Goal: Task Accomplishment & Management: Manage account settings

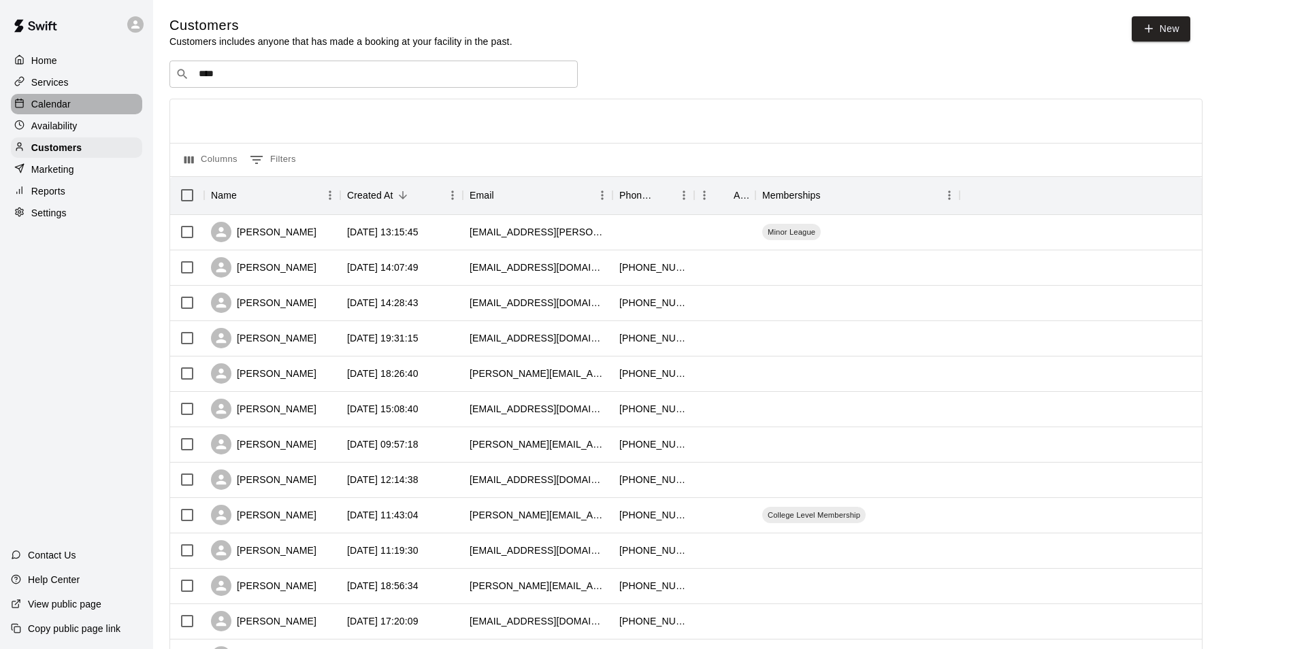
click at [70, 108] on div "Calendar" at bounding box center [76, 104] width 131 height 20
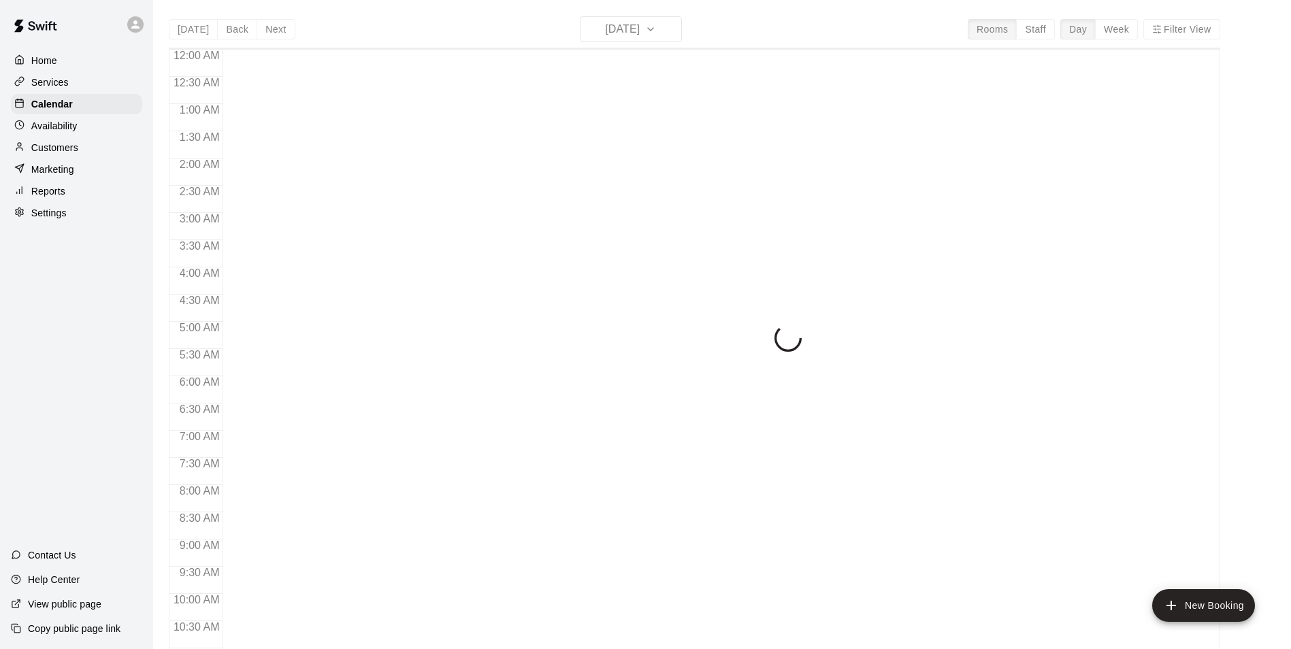
scroll to position [691, 0]
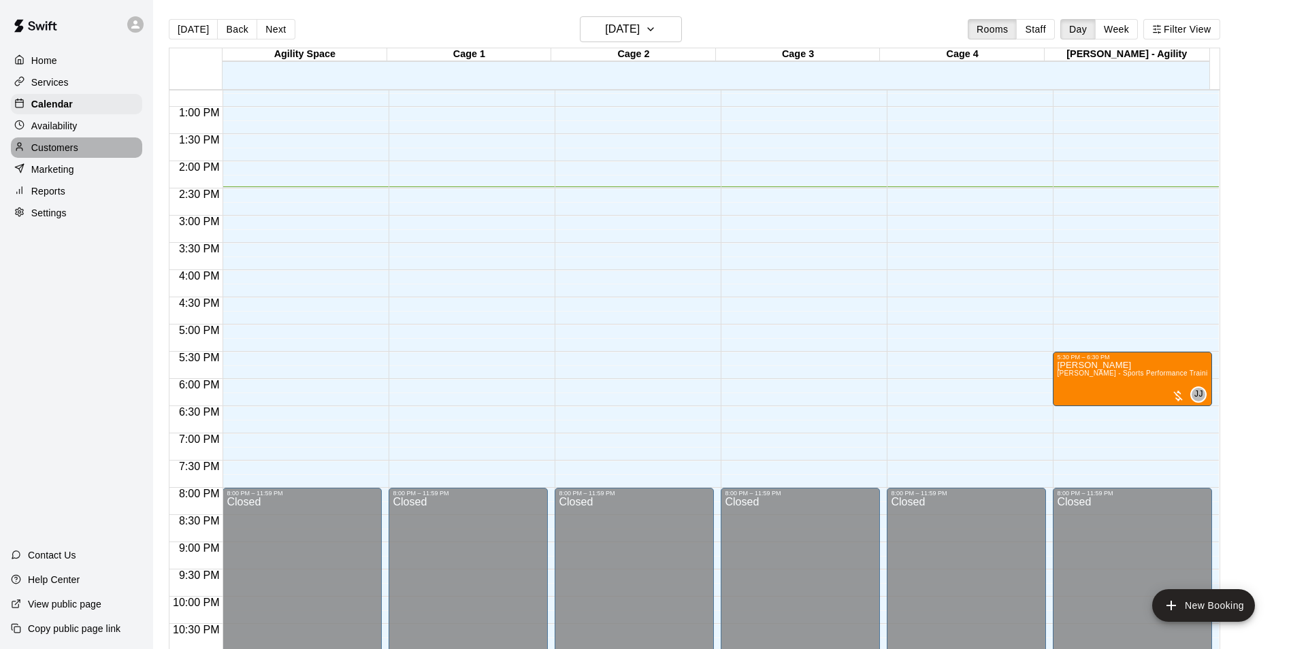
click at [69, 146] on p "Customers" at bounding box center [54, 148] width 47 height 14
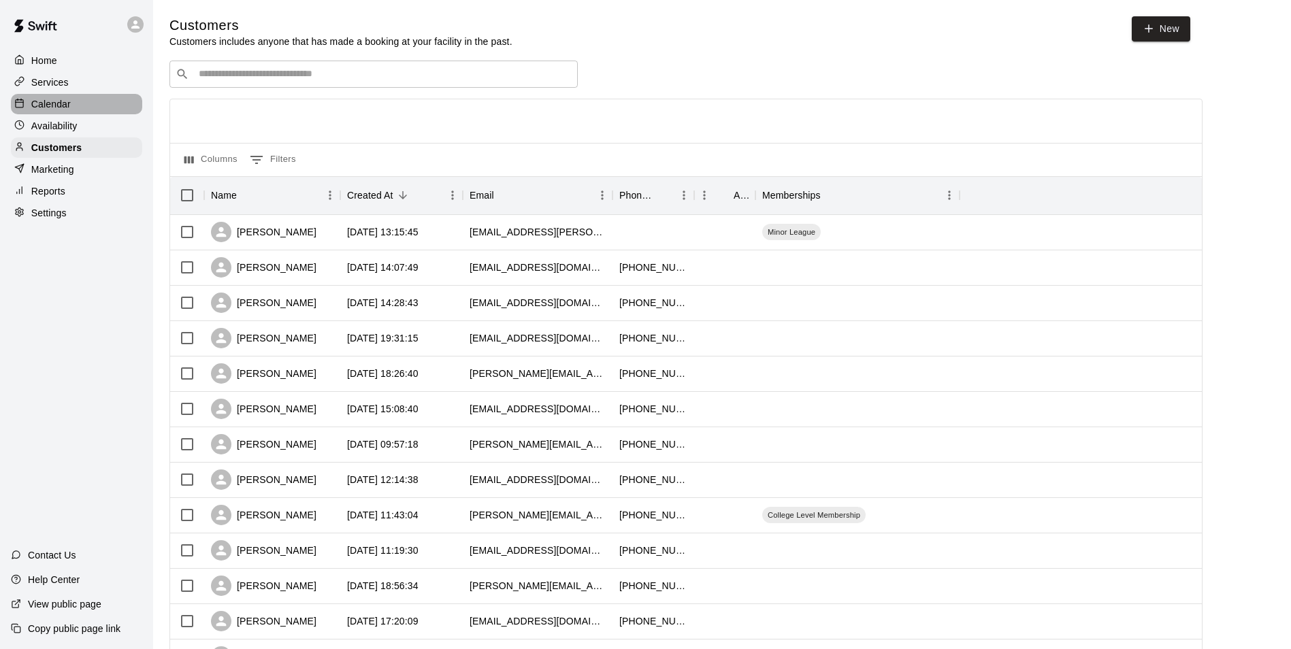
click at [56, 103] on p "Calendar" at bounding box center [50, 104] width 39 height 14
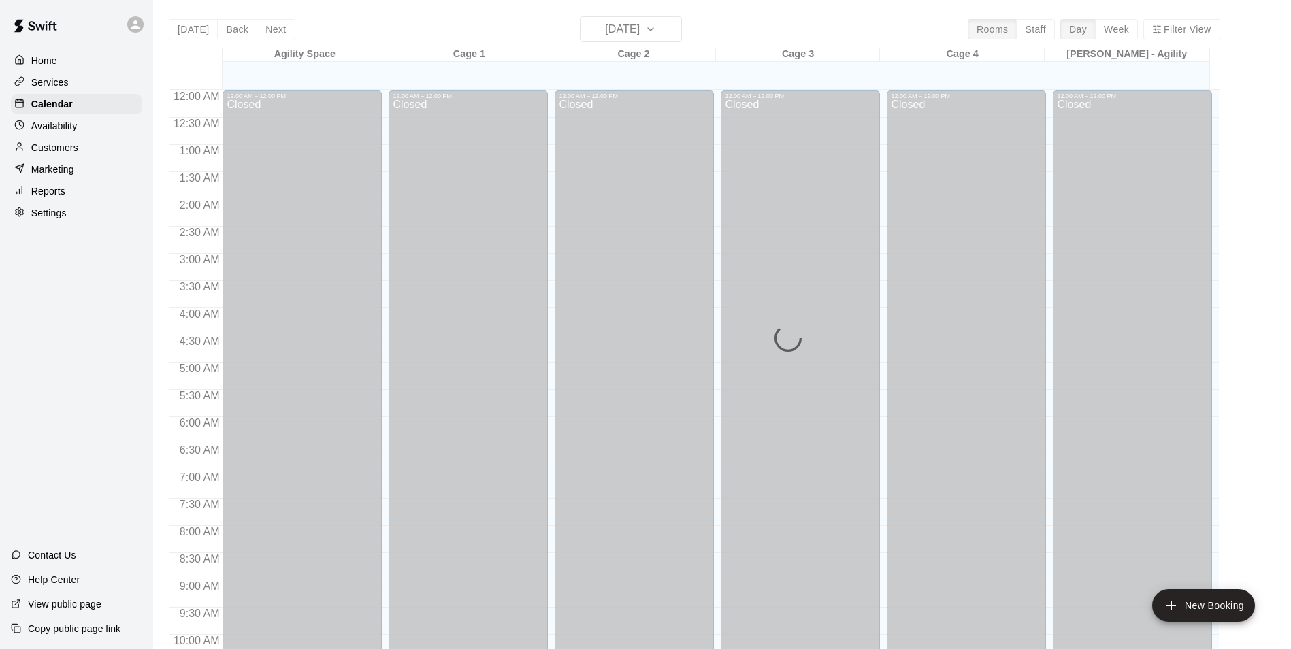
scroll to position [691, 0]
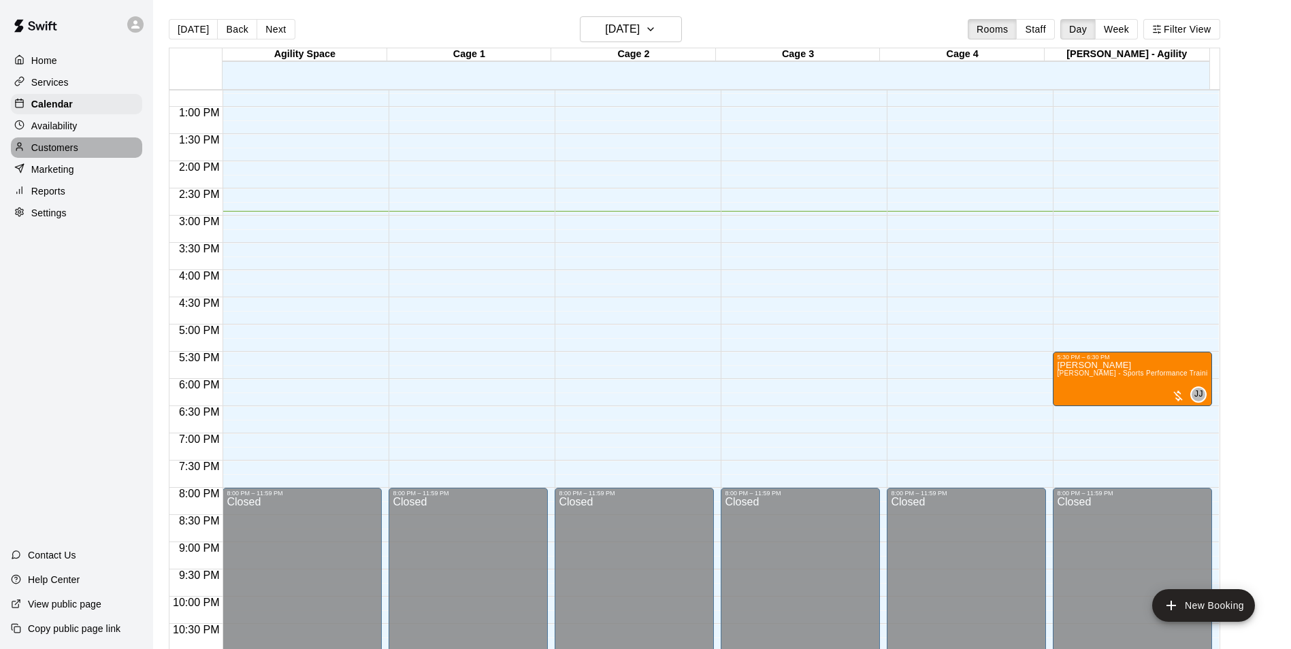
click at [76, 147] on p "Customers" at bounding box center [54, 148] width 47 height 14
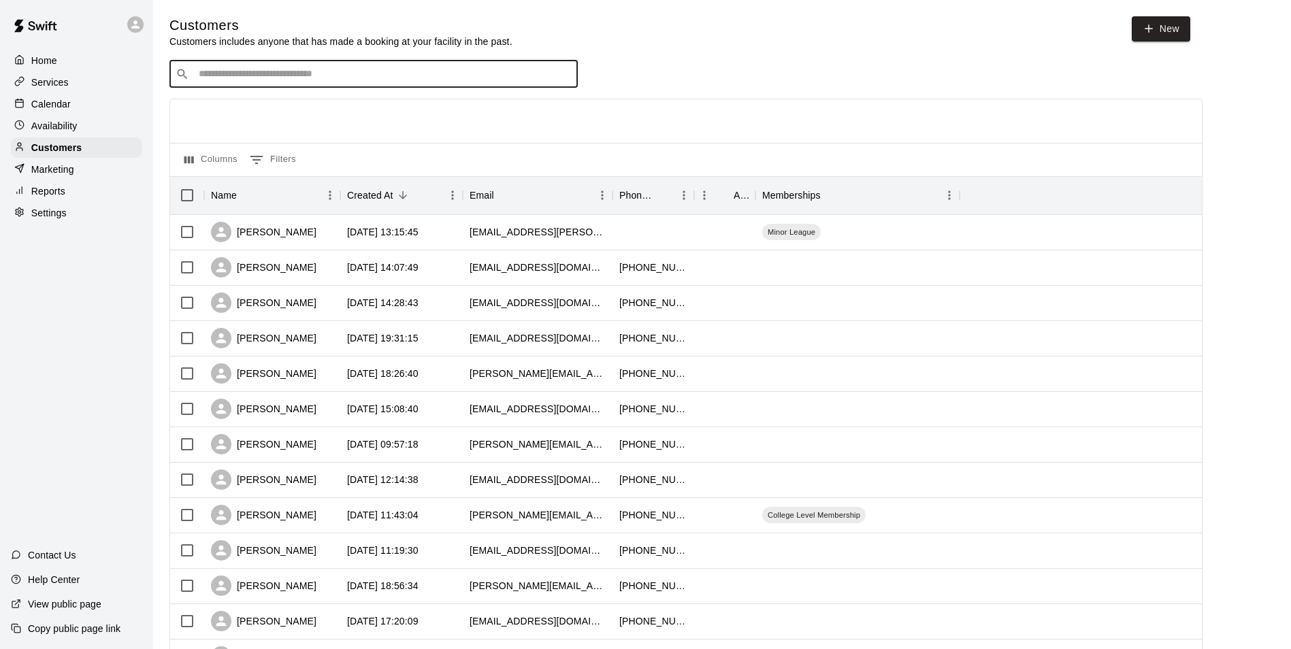
click at [244, 70] on input "Search customers by name or email" at bounding box center [383, 74] width 377 height 14
type input "***"
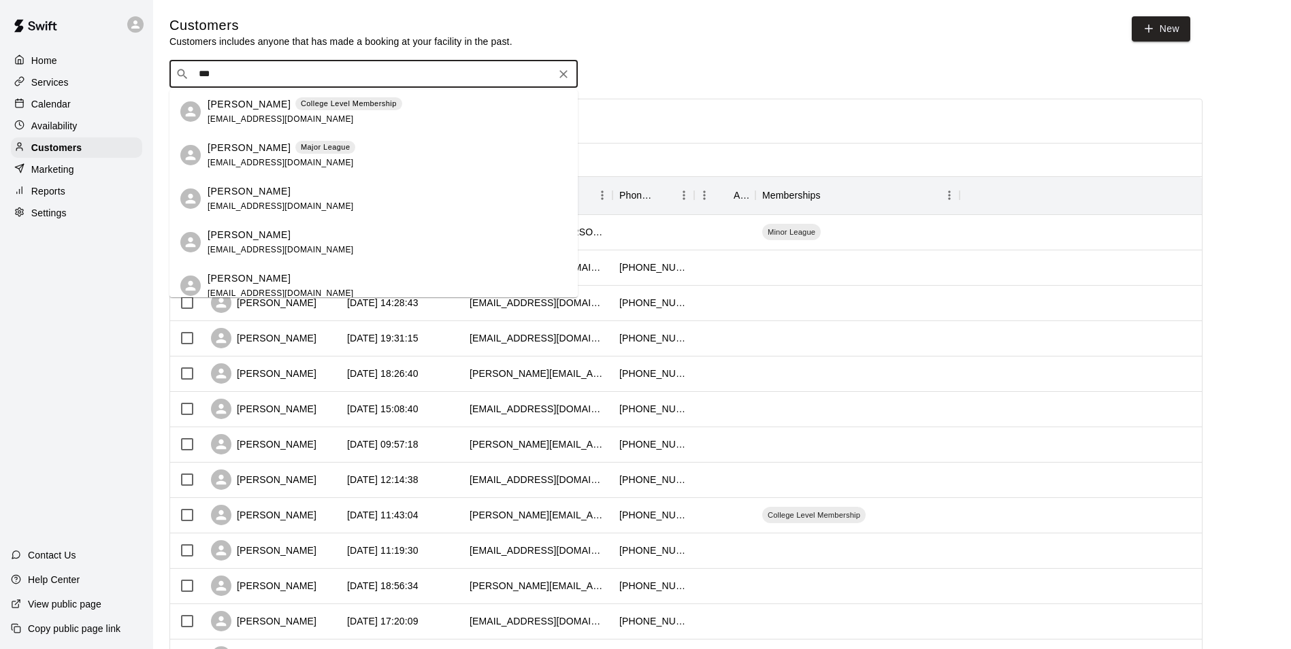
click at [236, 148] on p "Kimila Brogan" at bounding box center [249, 148] width 83 height 14
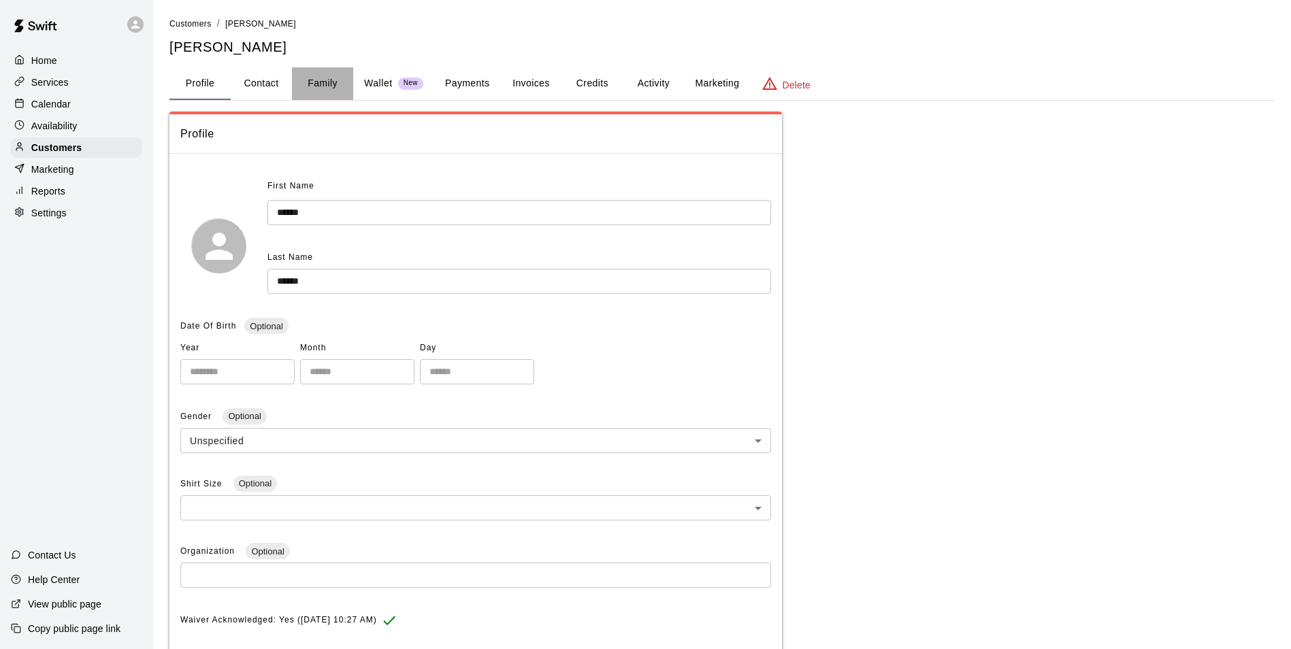
click at [313, 88] on button "Family" at bounding box center [322, 83] width 61 height 33
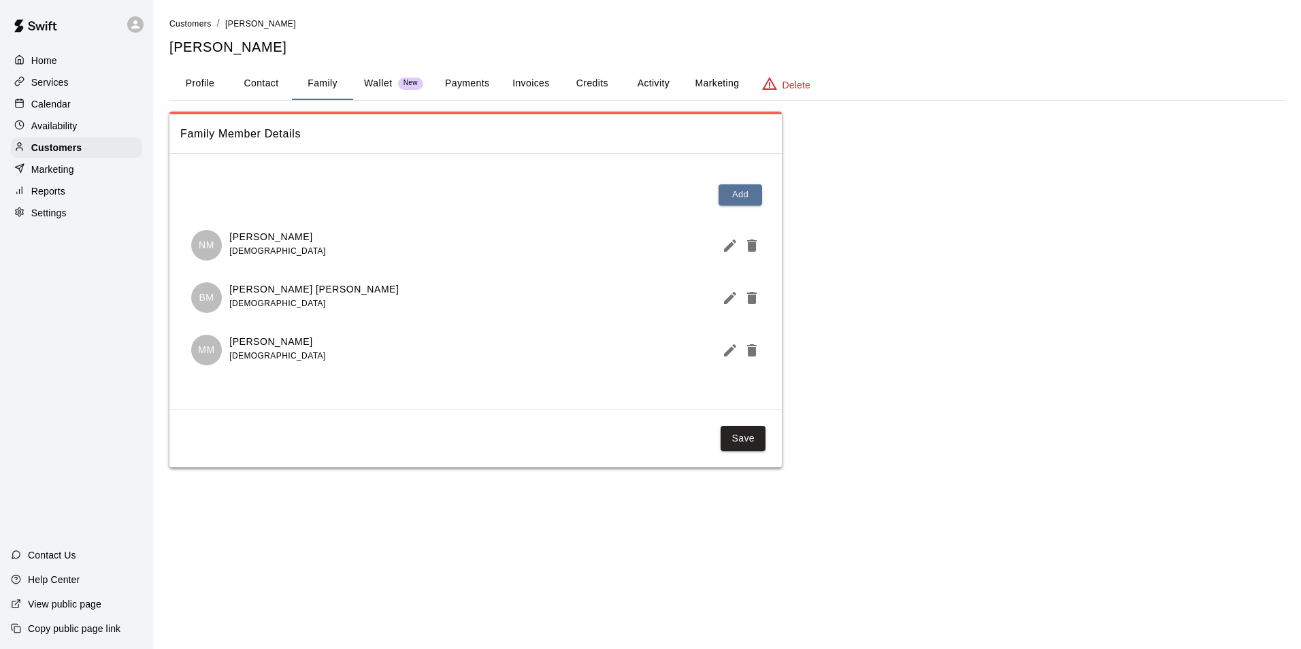
click at [263, 88] on button "Contact" at bounding box center [261, 83] width 61 height 33
select select "**"
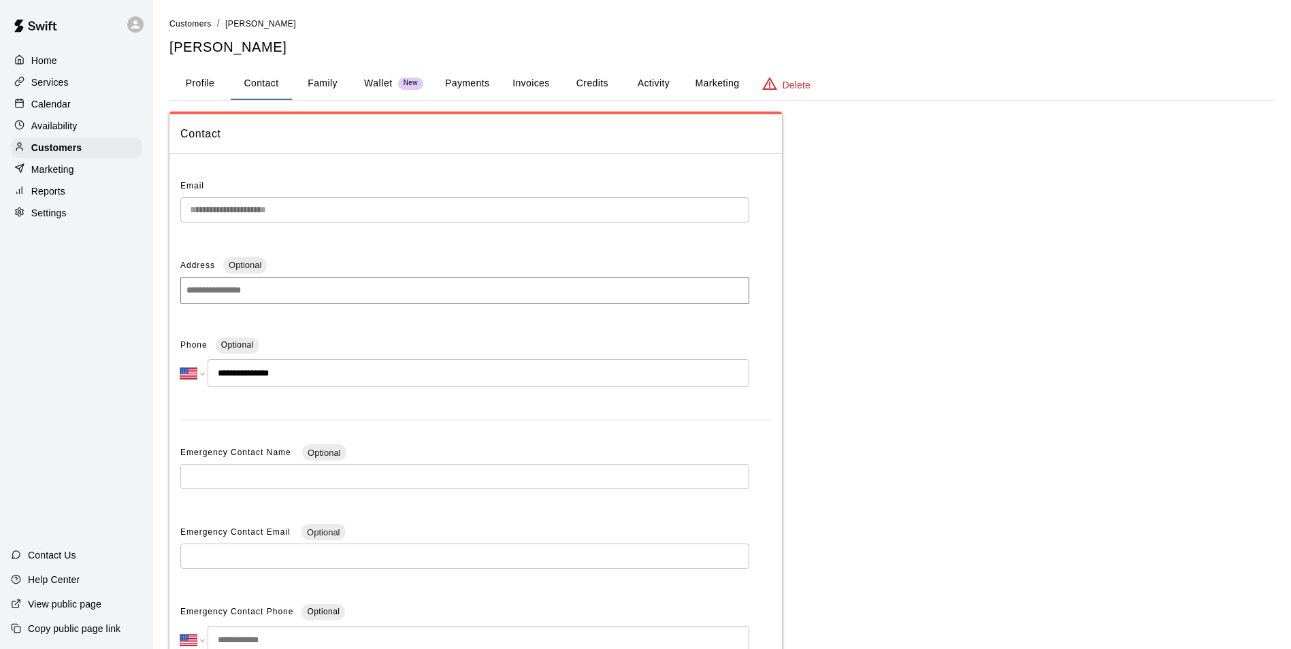
click at [218, 85] on button "Profile" at bounding box center [199, 83] width 61 height 33
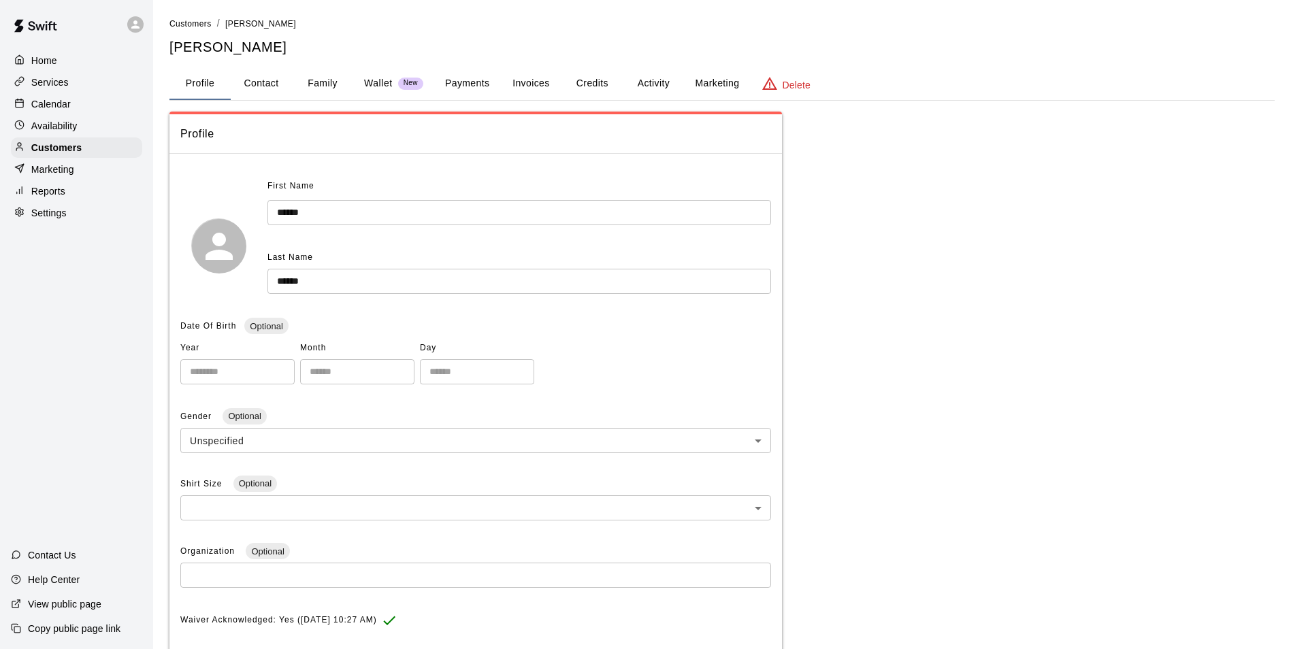
click at [644, 74] on button "Activity" at bounding box center [653, 83] width 61 height 33
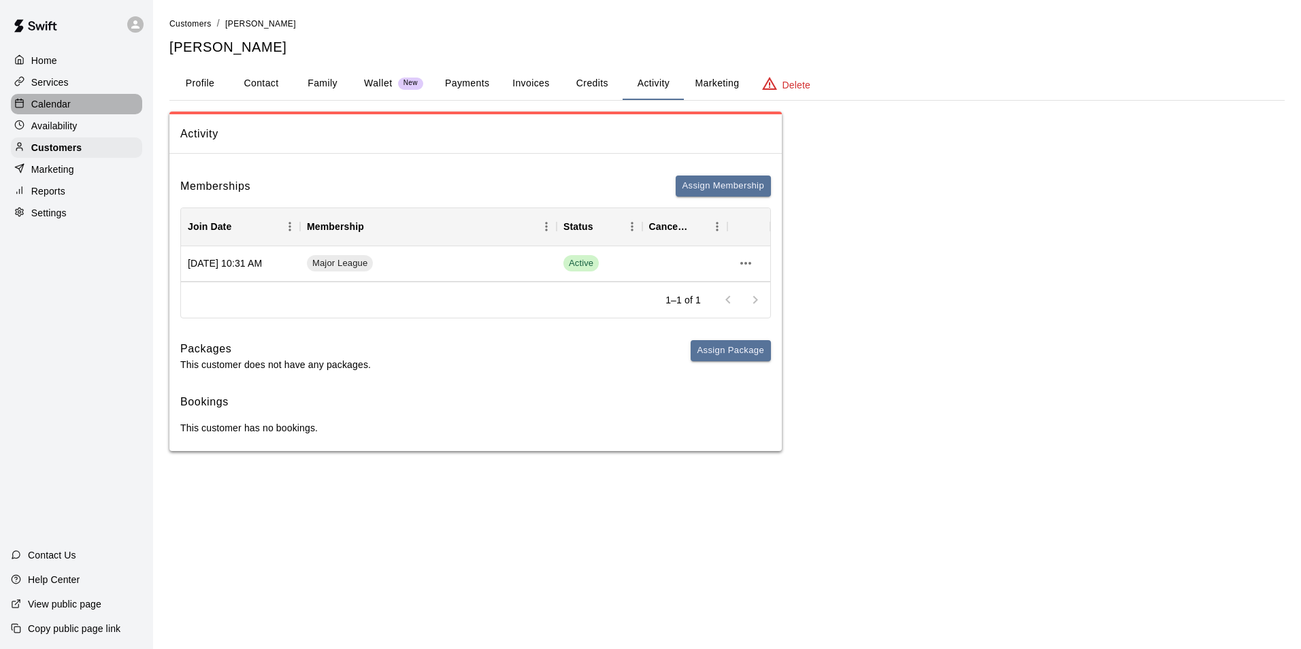
click at [56, 103] on p "Calendar" at bounding box center [50, 104] width 39 height 14
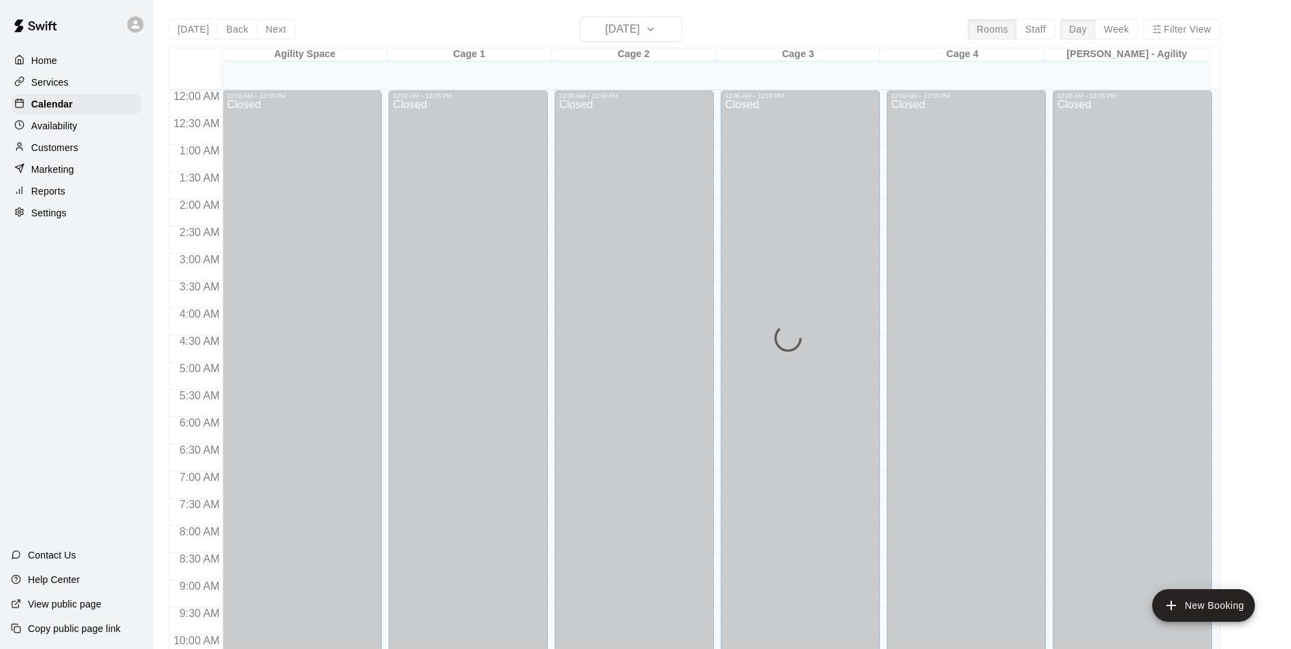
scroll to position [691, 0]
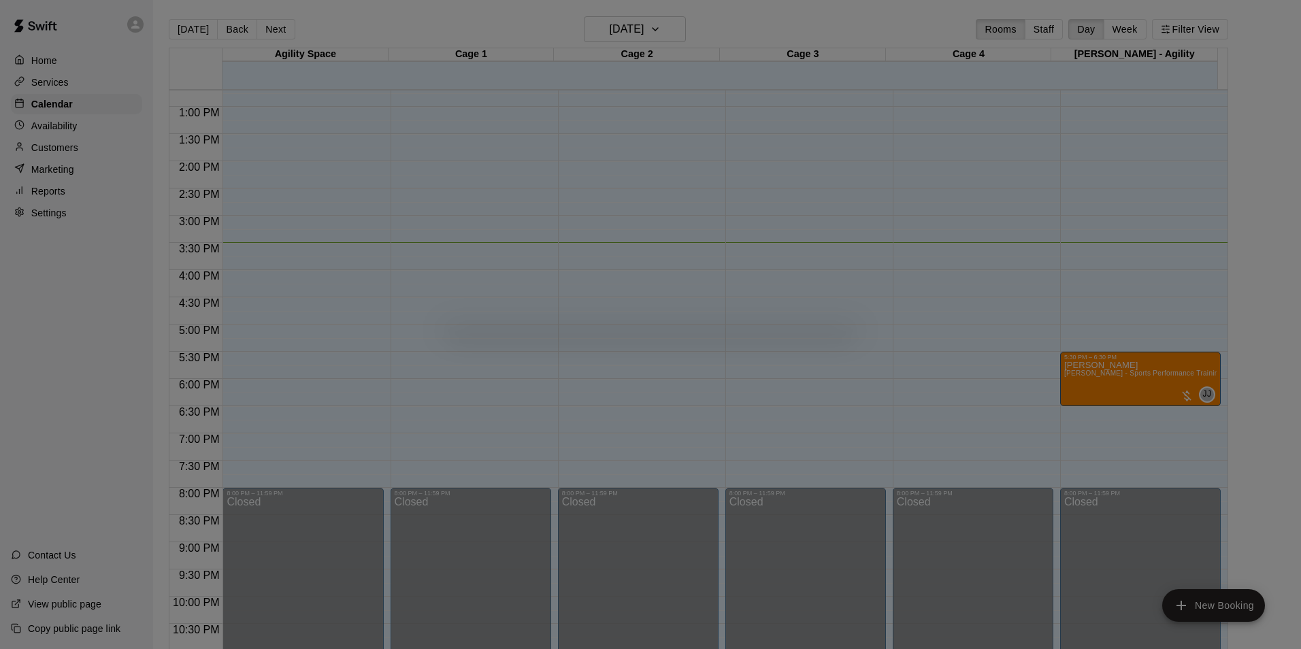
drag, startPoint x: 350, startPoint y: 223, endPoint x: 359, endPoint y: 204, distance: 20.4
click at [360, 203] on div at bounding box center [650, 324] width 1301 height 649
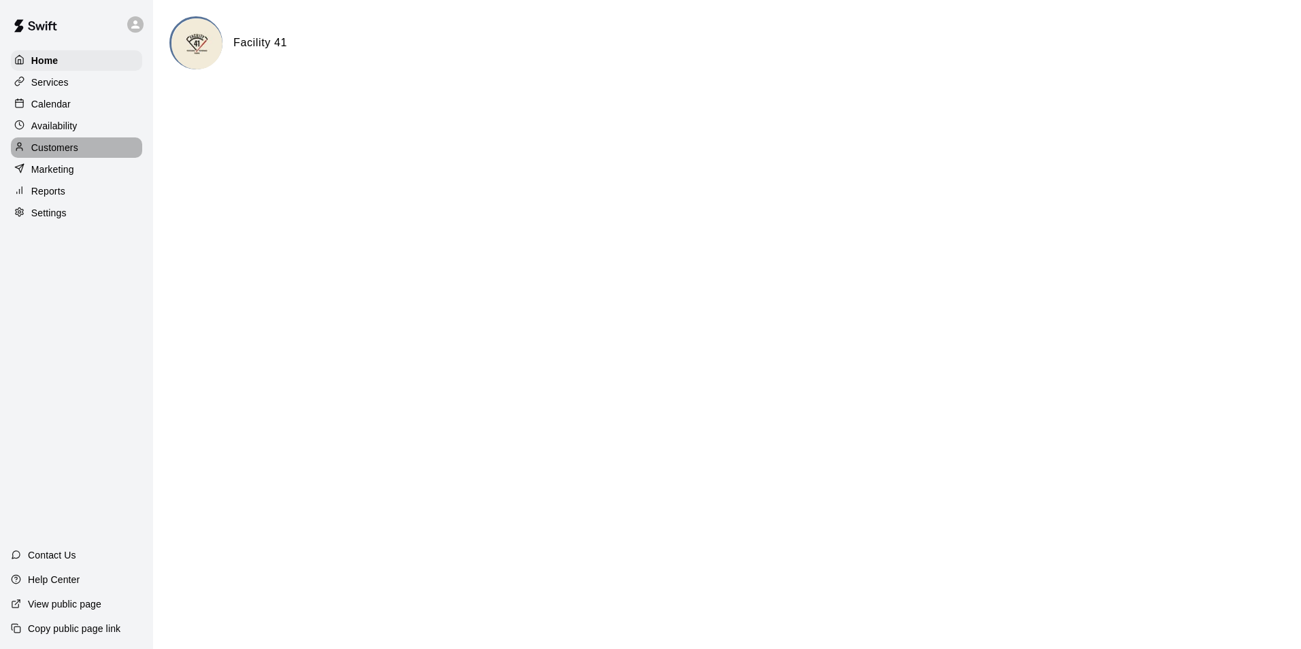
click at [61, 150] on p "Customers" at bounding box center [54, 148] width 47 height 14
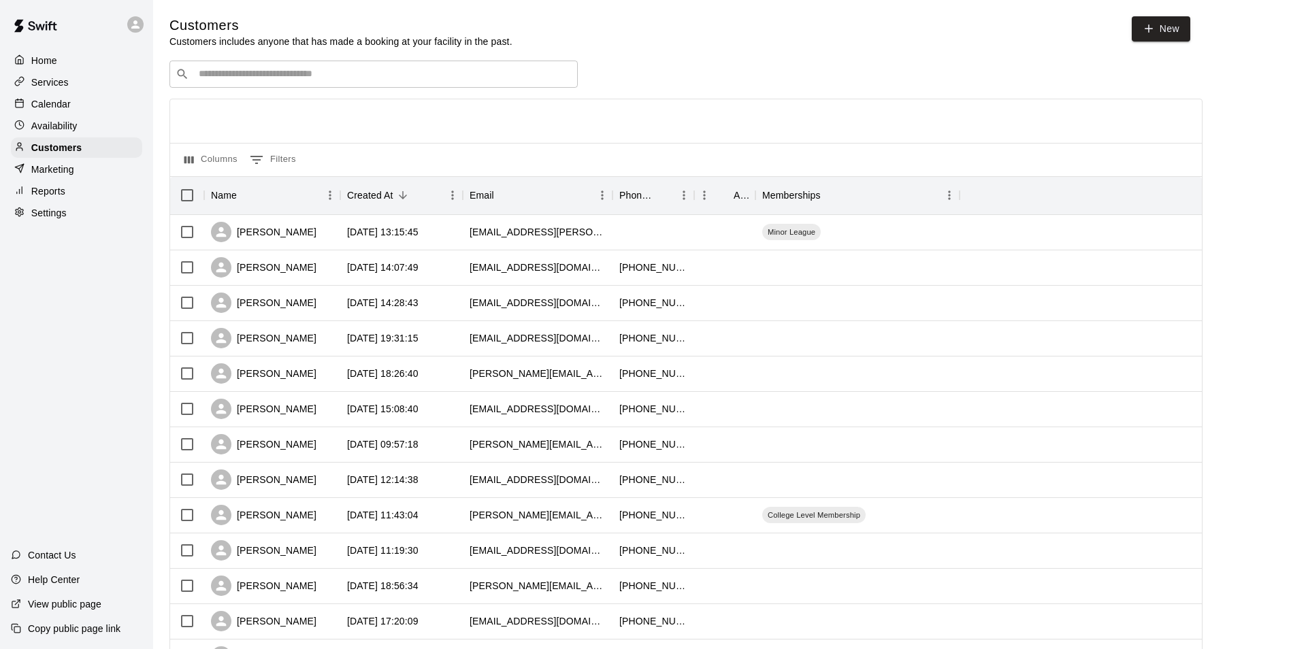
click at [283, 74] on input "Search customers by name or email" at bounding box center [383, 74] width 377 height 14
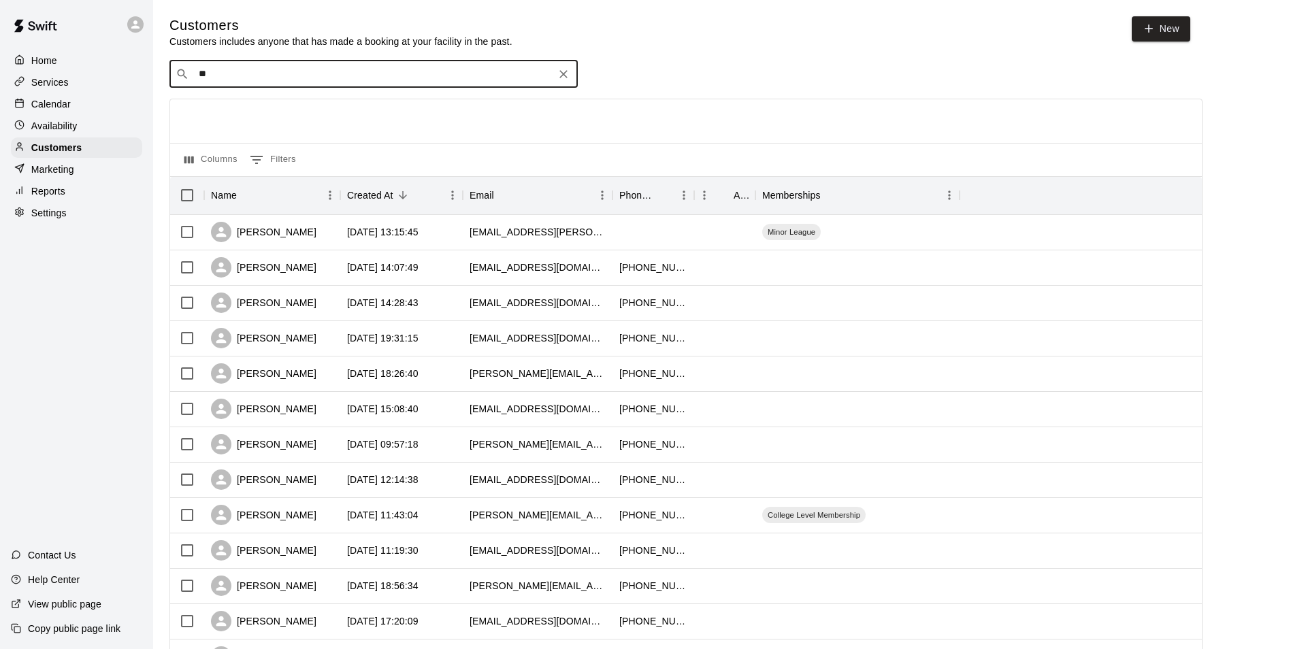
type input "***"
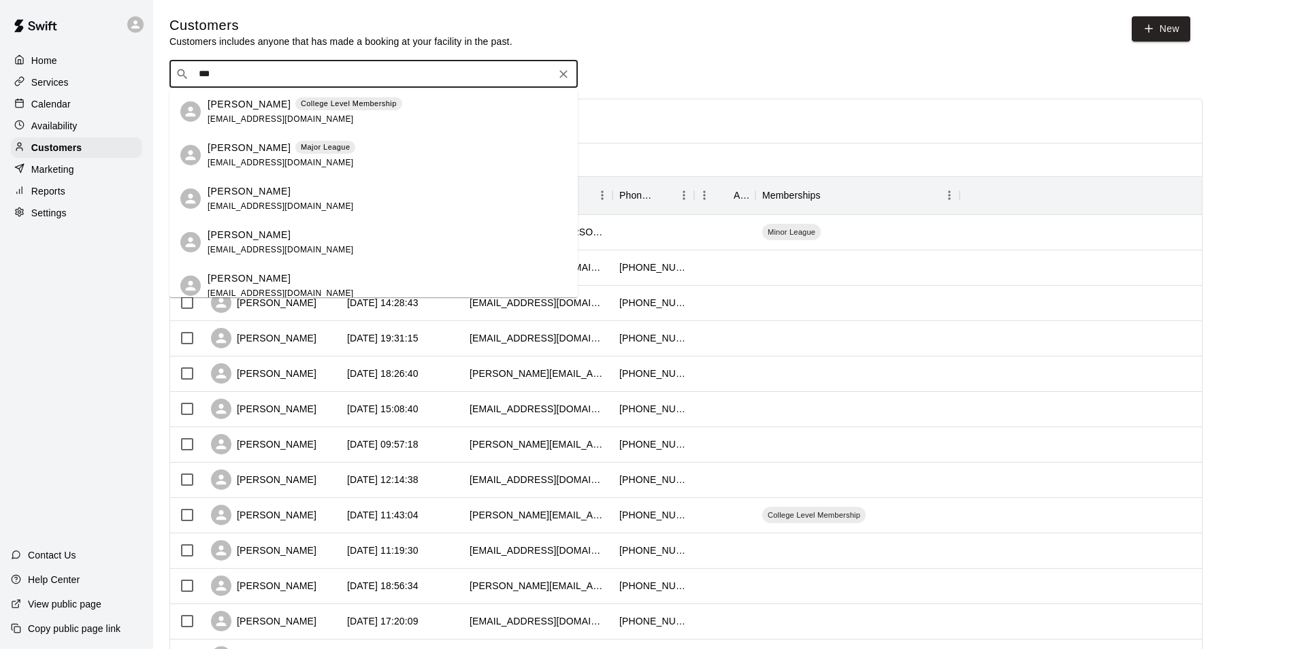
click at [244, 151] on p "[PERSON_NAME]" at bounding box center [249, 148] width 83 height 14
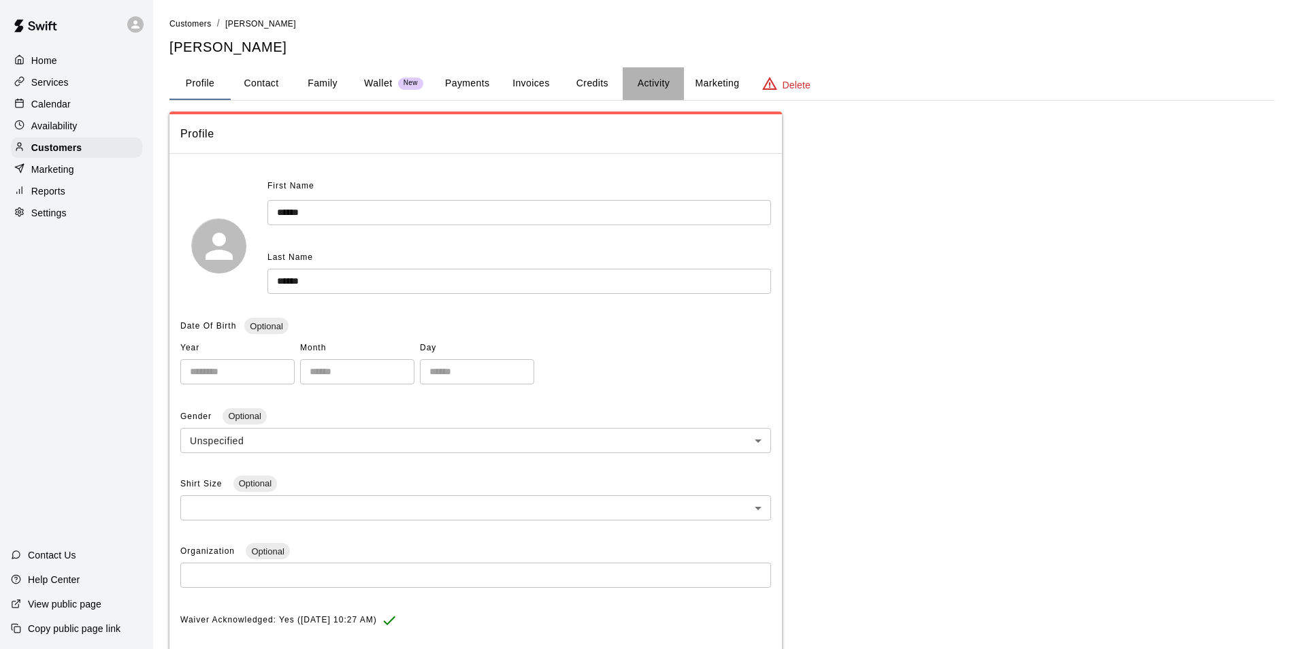
click at [653, 87] on button "Activity" at bounding box center [653, 83] width 61 height 33
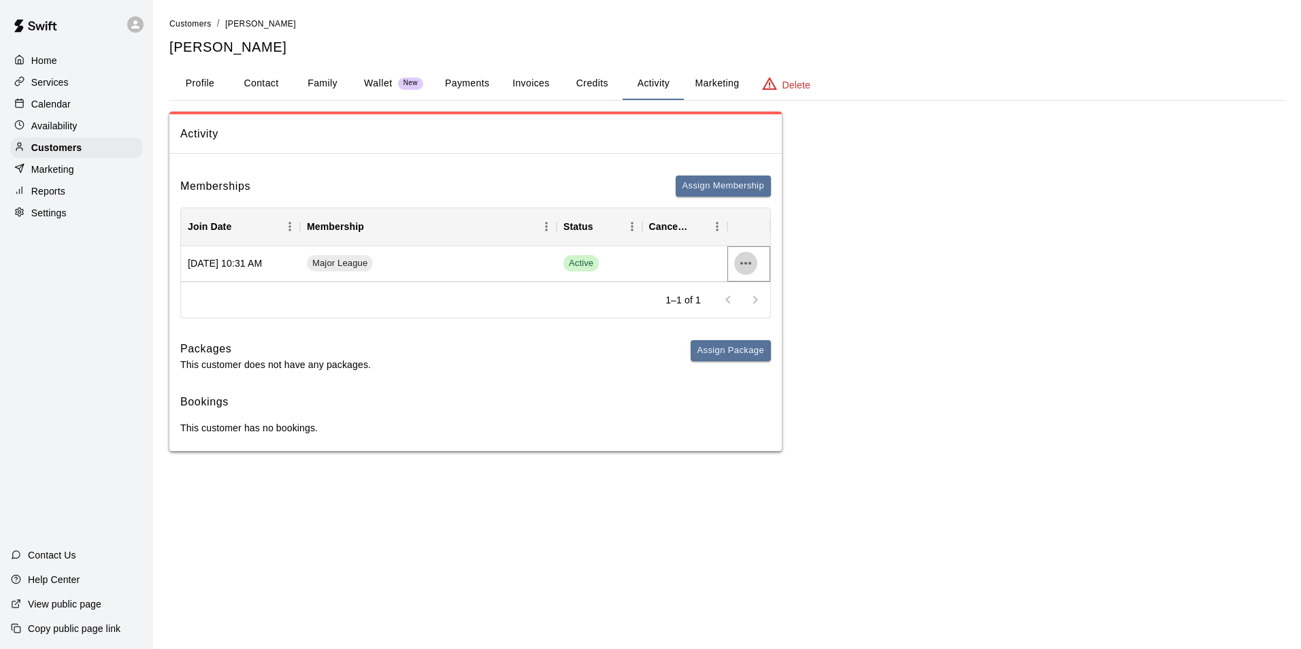
click at [746, 263] on icon "more actions" at bounding box center [745, 263] width 11 height 3
click at [561, 350] on div at bounding box center [650, 324] width 1301 height 649
click at [374, 81] on p "Wallet" at bounding box center [378, 83] width 29 height 14
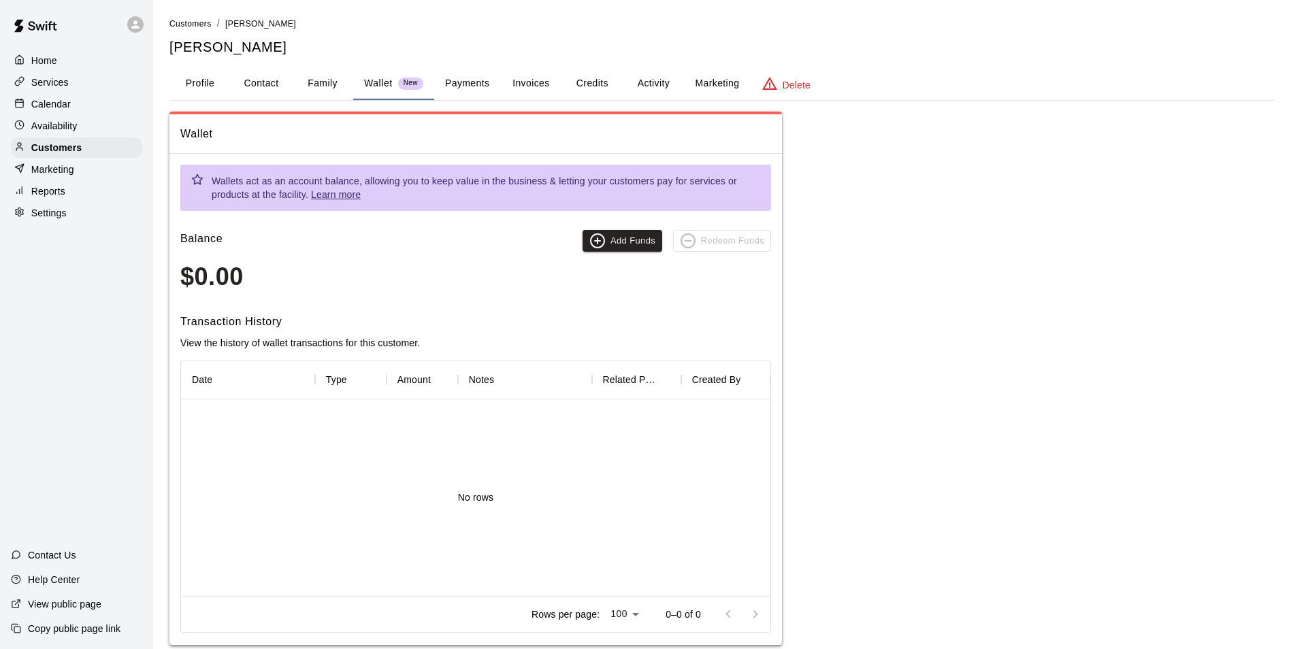
click at [314, 85] on button "Family" at bounding box center [322, 83] width 61 height 33
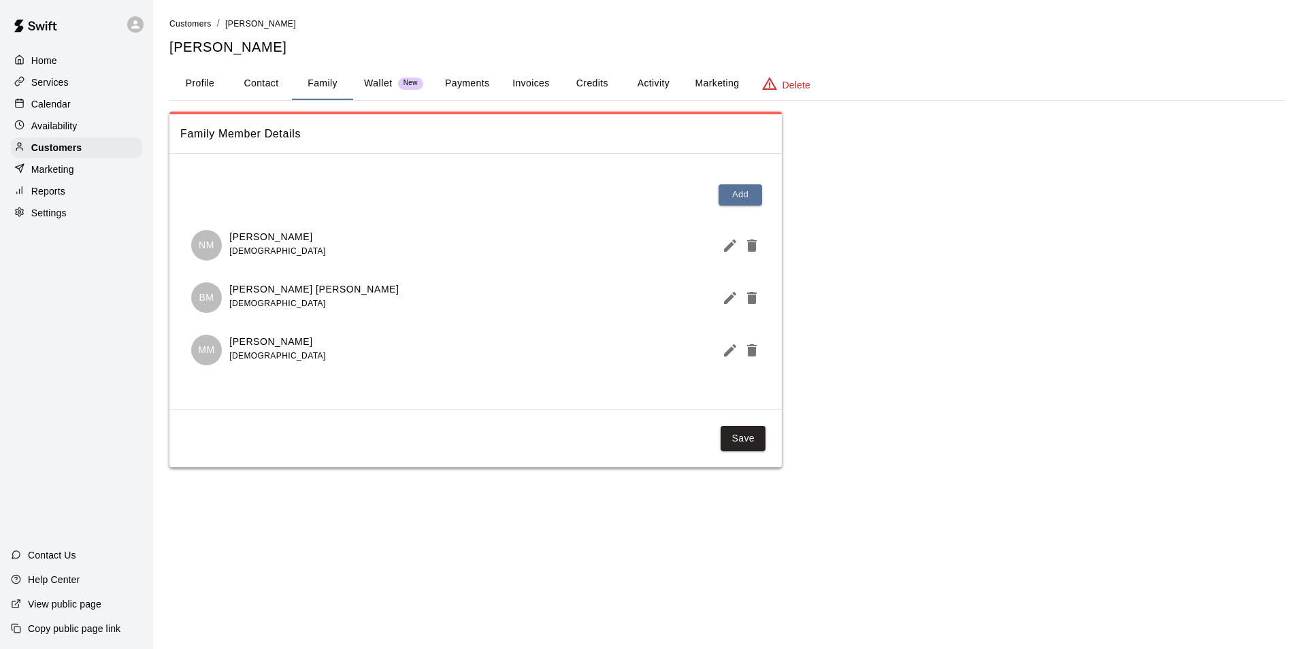
click at [265, 86] on button "Contact" at bounding box center [261, 83] width 61 height 33
select select "**"
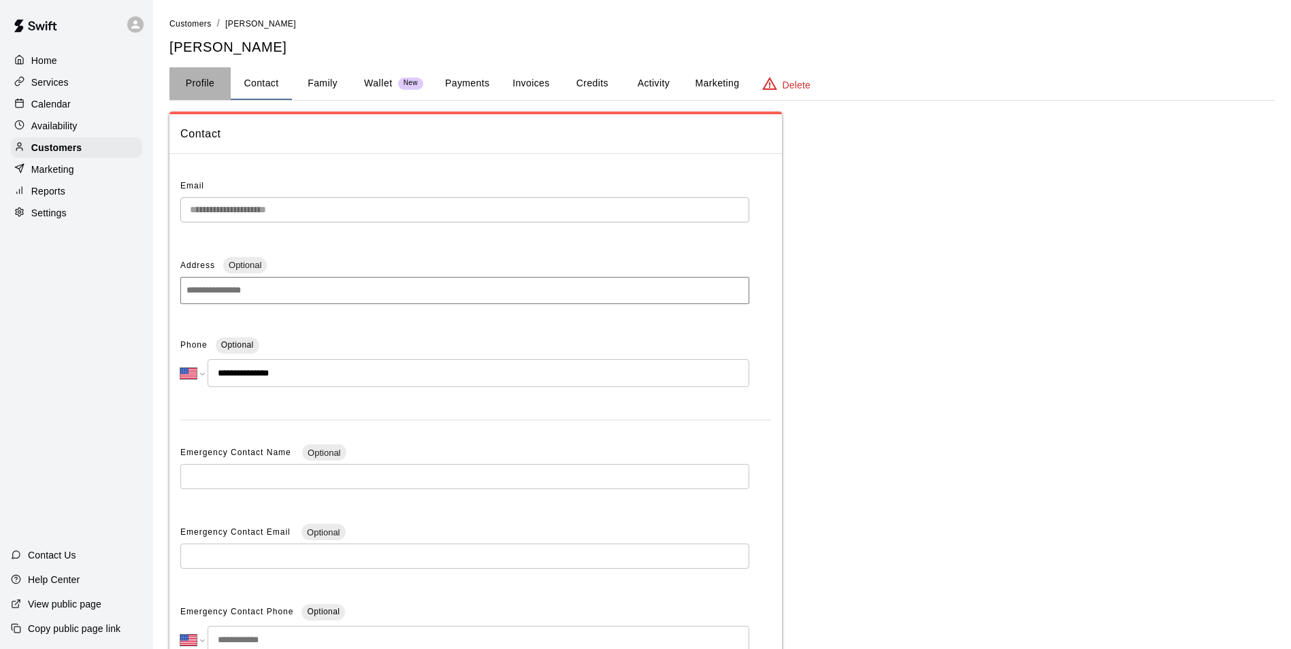
click at [202, 88] on button "Profile" at bounding box center [199, 83] width 61 height 33
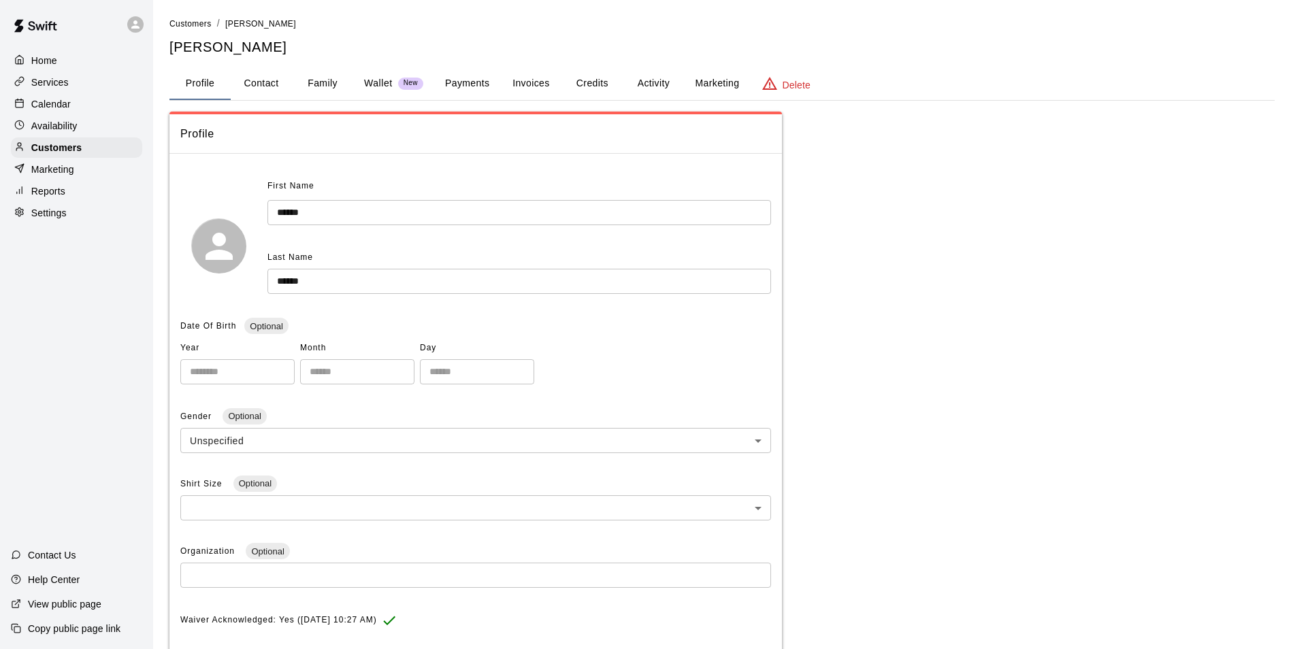
click at [660, 78] on button "Activity" at bounding box center [653, 83] width 61 height 33
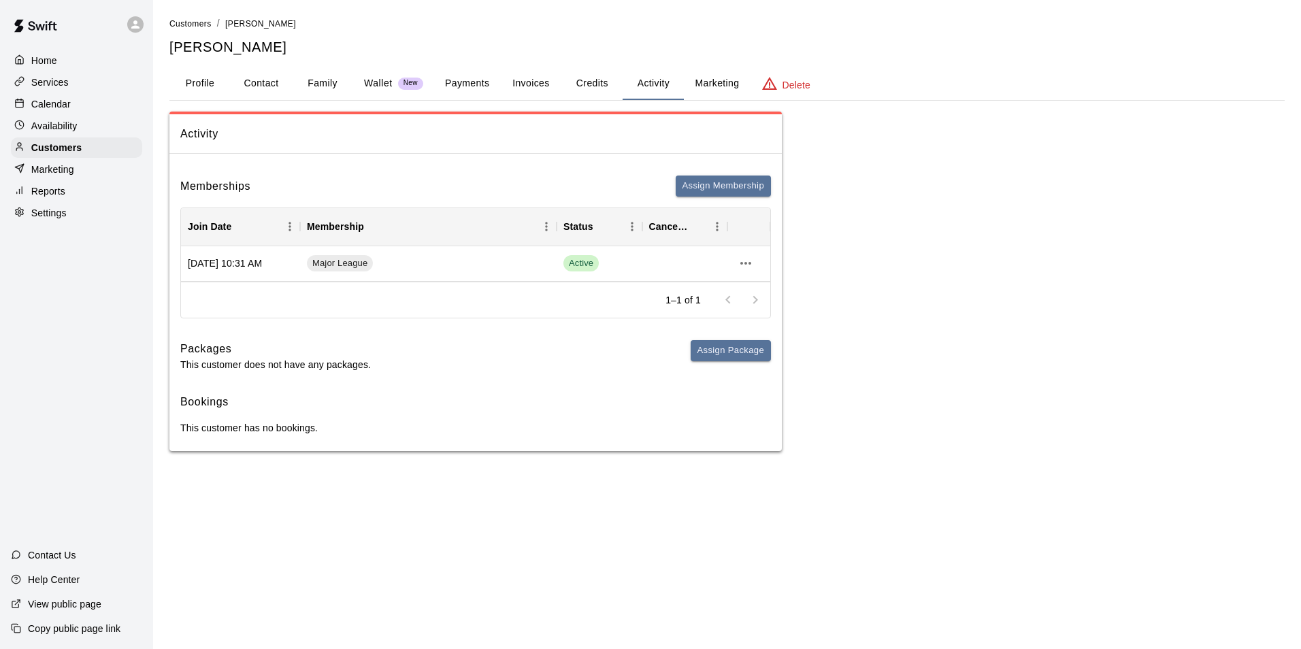
click at [732, 82] on button "Marketing" at bounding box center [717, 83] width 66 height 33
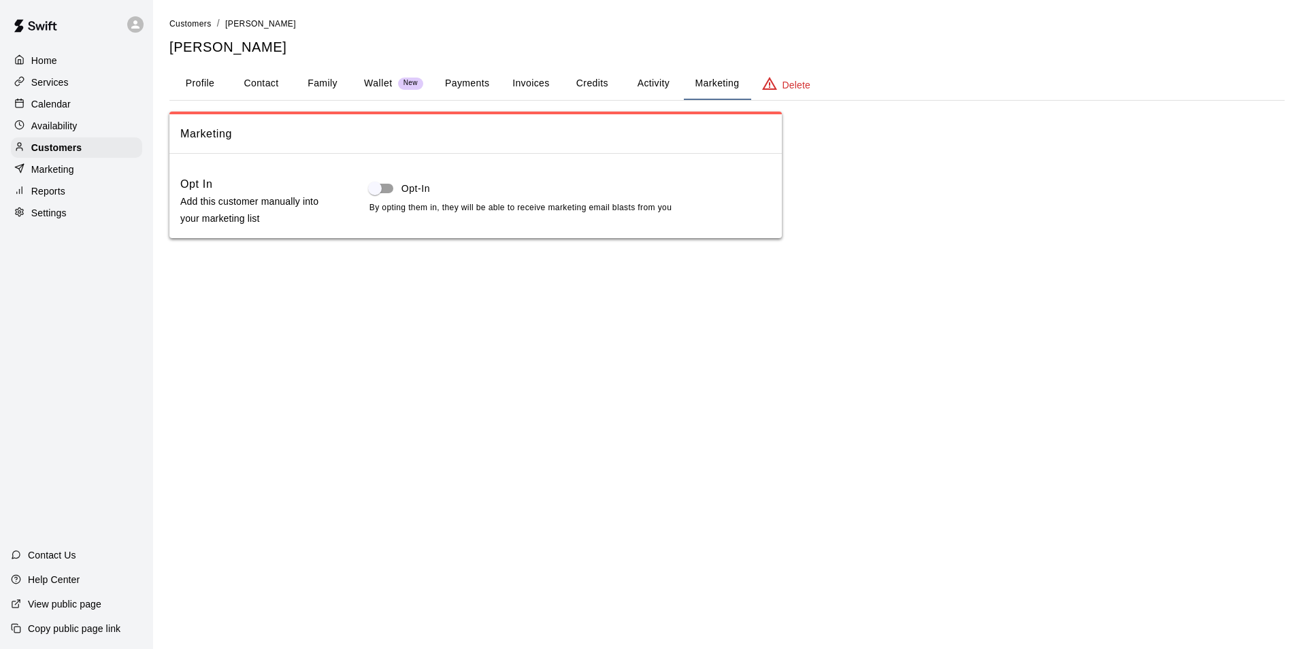
click at [595, 79] on button "Credits" at bounding box center [591, 83] width 61 height 33
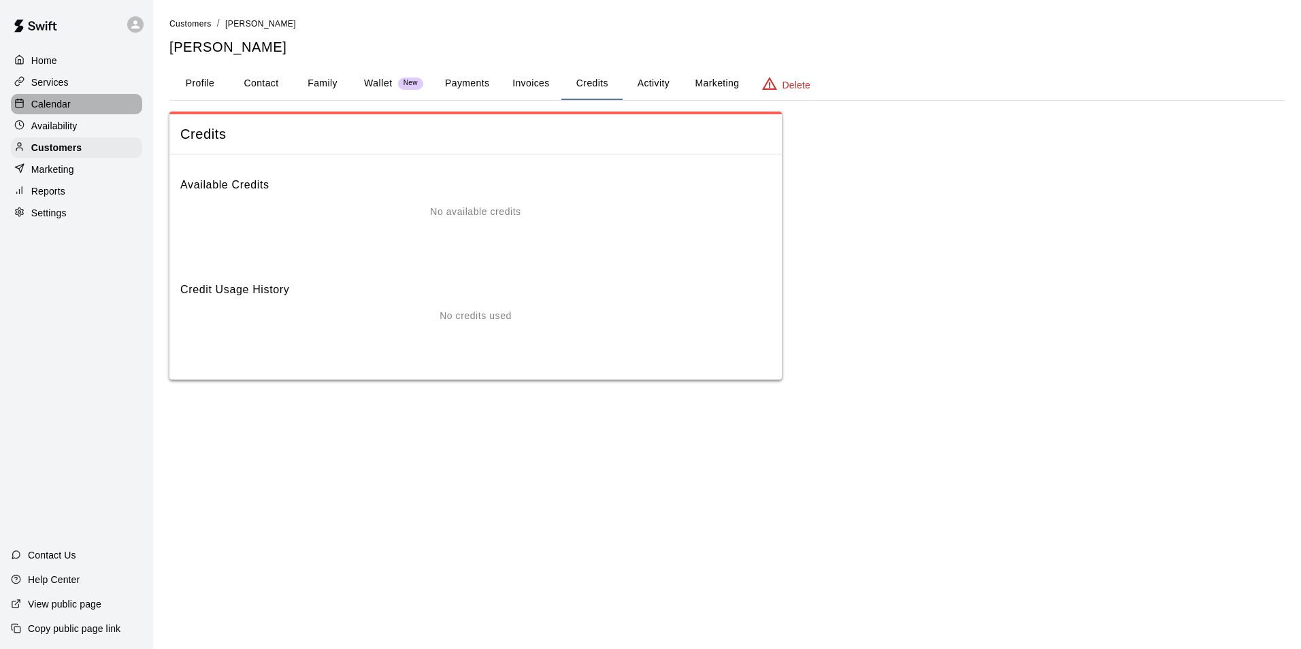
click at [63, 108] on p "Calendar" at bounding box center [50, 104] width 39 height 14
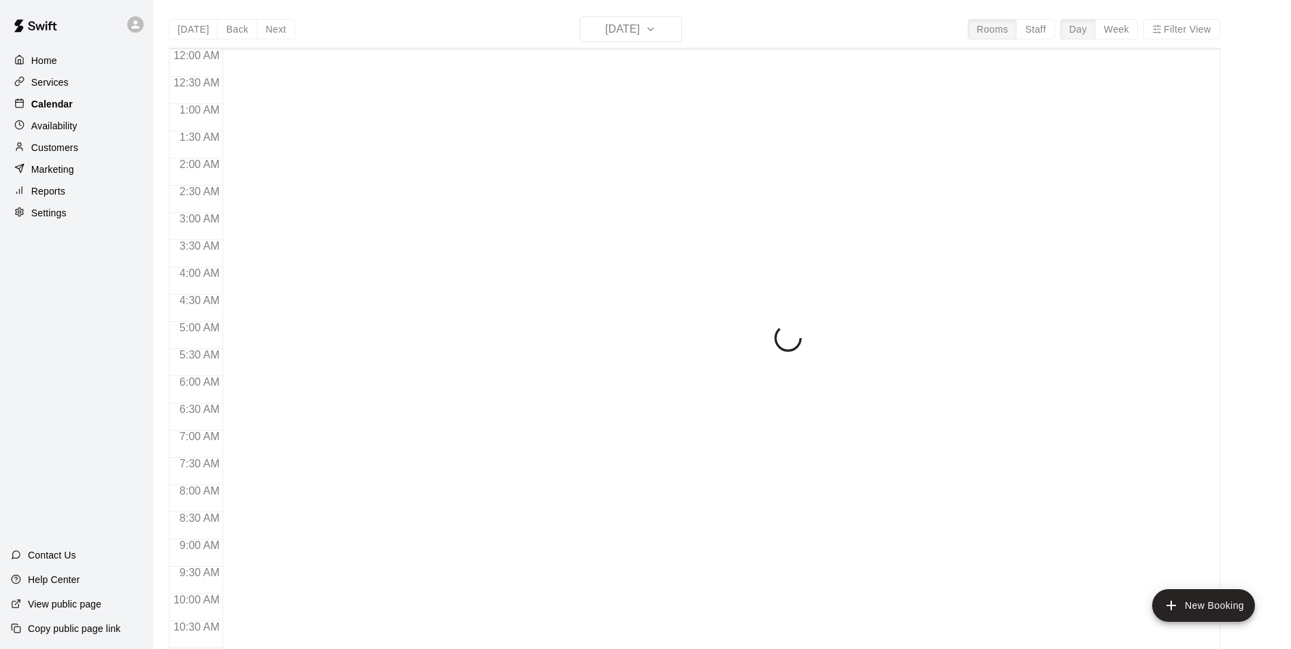
scroll to position [691, 0]
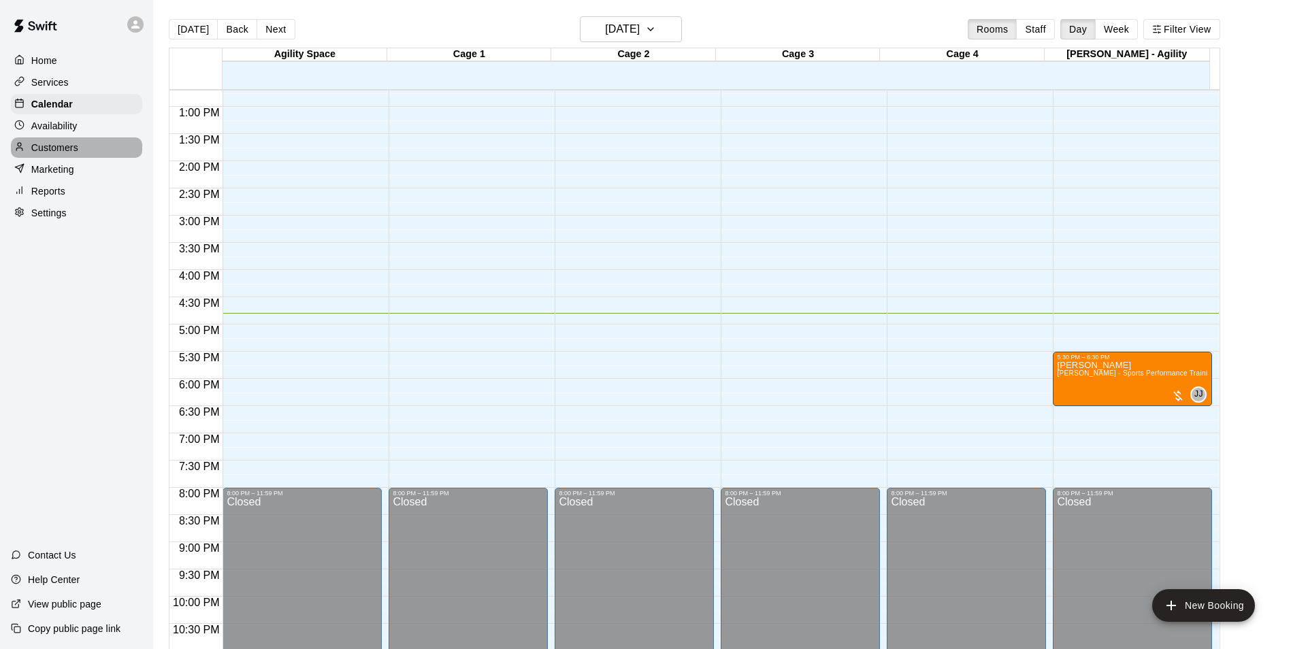
click at [71, 151] on p "Customers" at bounding box center [54, 148] width 47 height 14
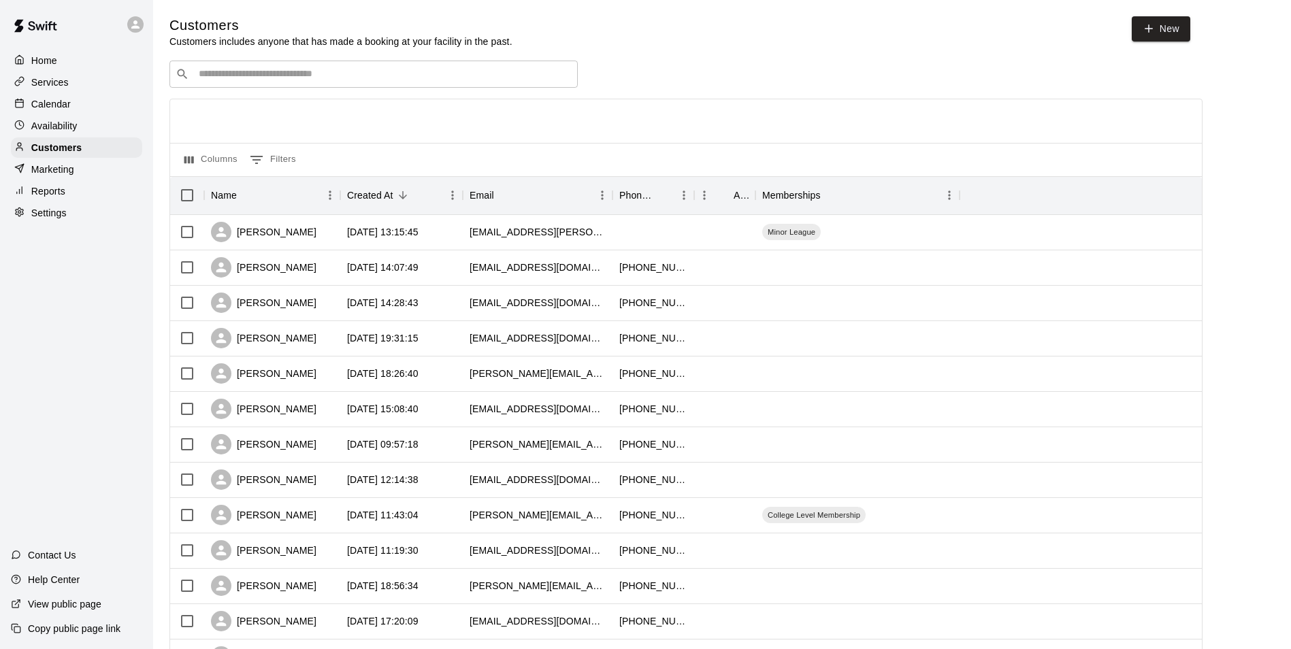
click at [251, 77] on input "Search customers by name or email" at bounding box center [383, 74] width 377 height 14
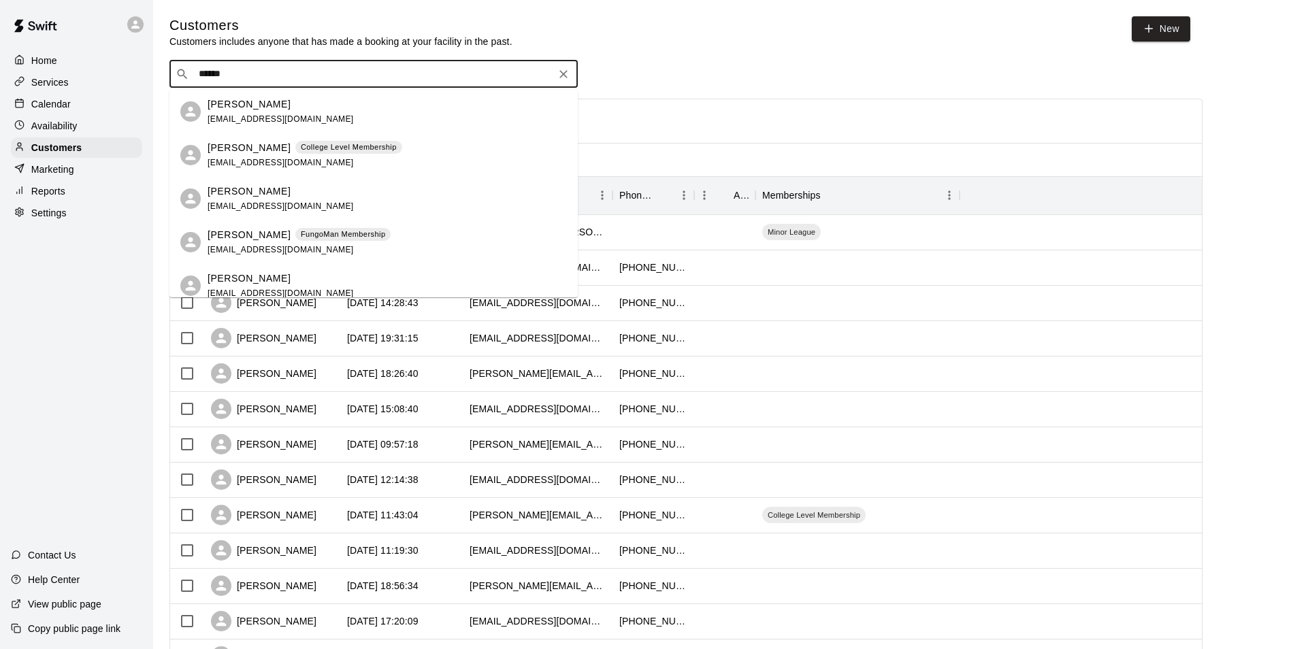
type input "*****"
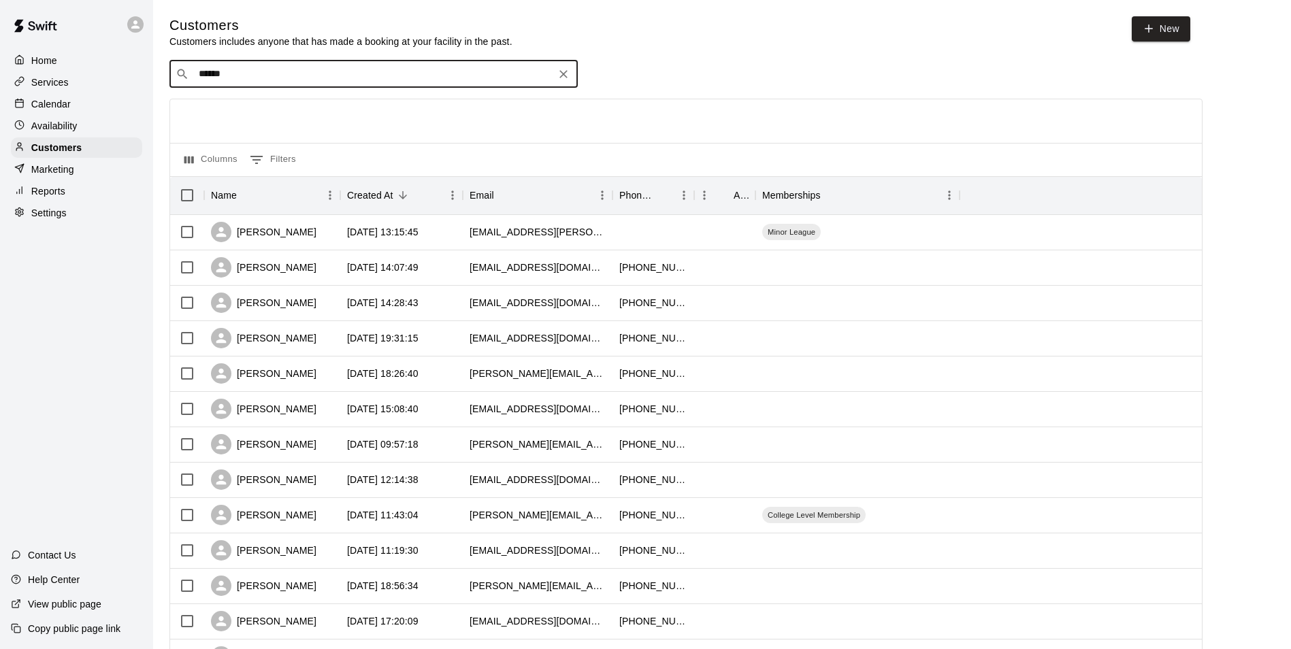
click at [567, 78] on icon "Clear" at bounding box center [564, 74] width 14 height 14
click at [68, 110] on p "Calendar" at bounding box center [50, 104] width 39 height 14
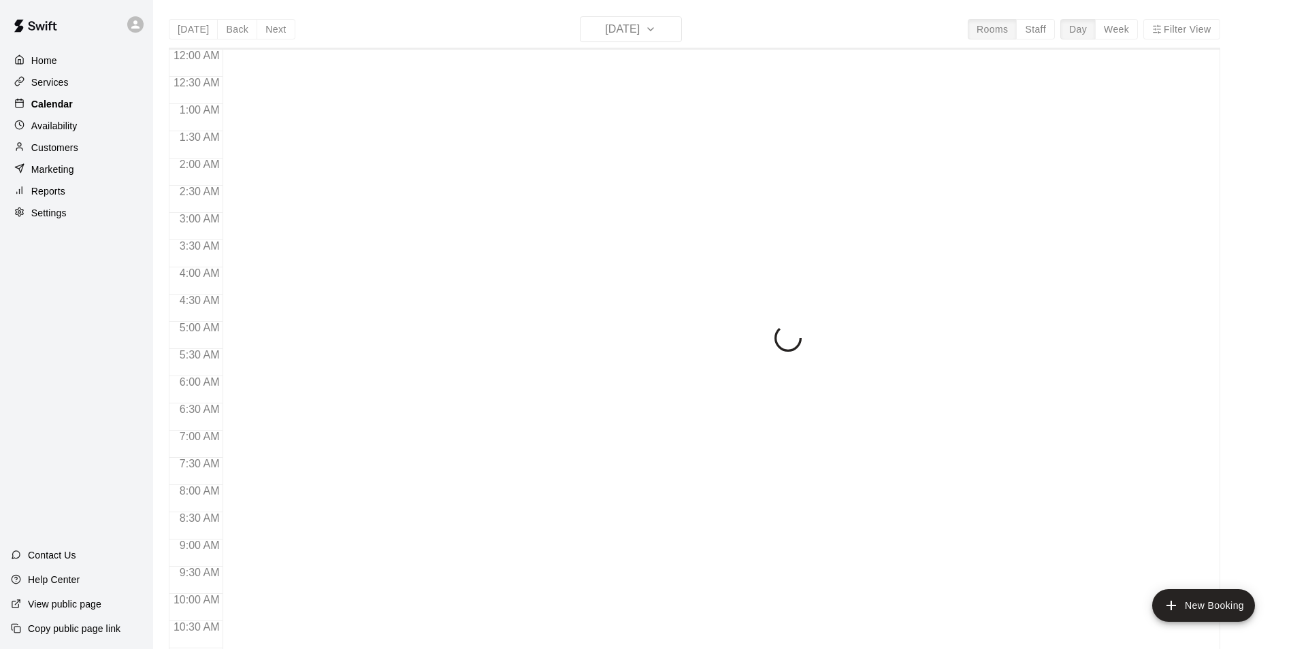
scroll to position [691, 0]
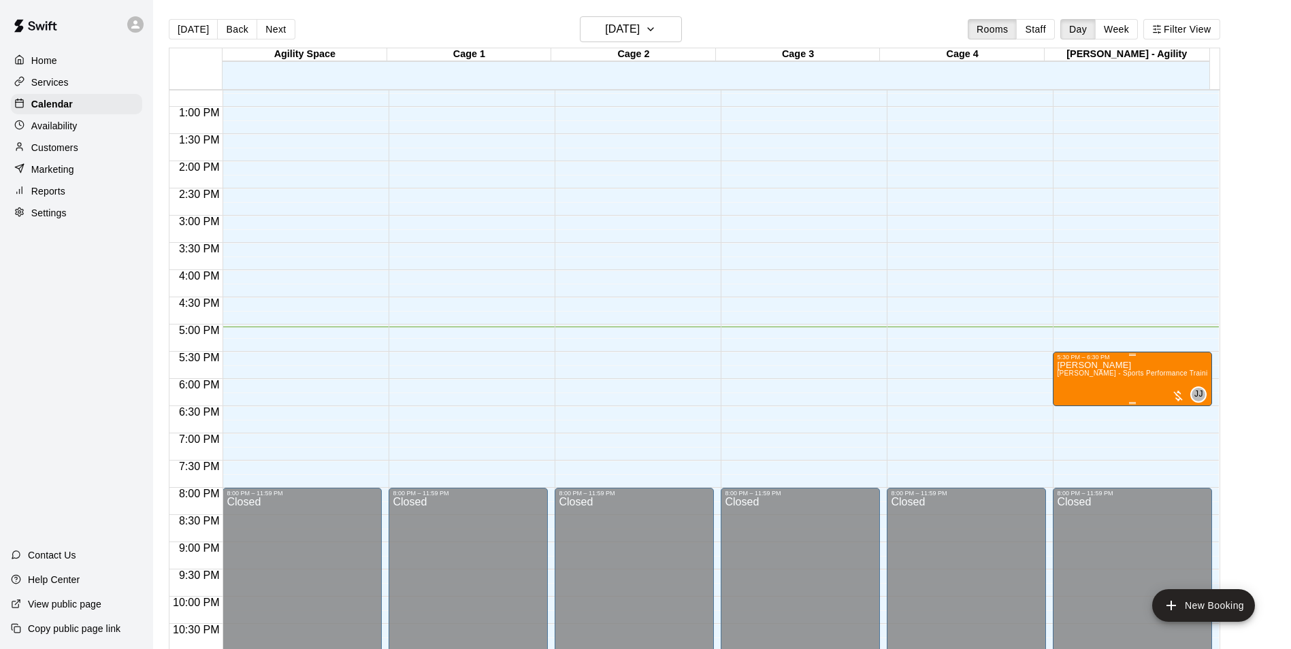
click at [1091, 391] on div at bounding box center [650, 324] width 1301 height 649
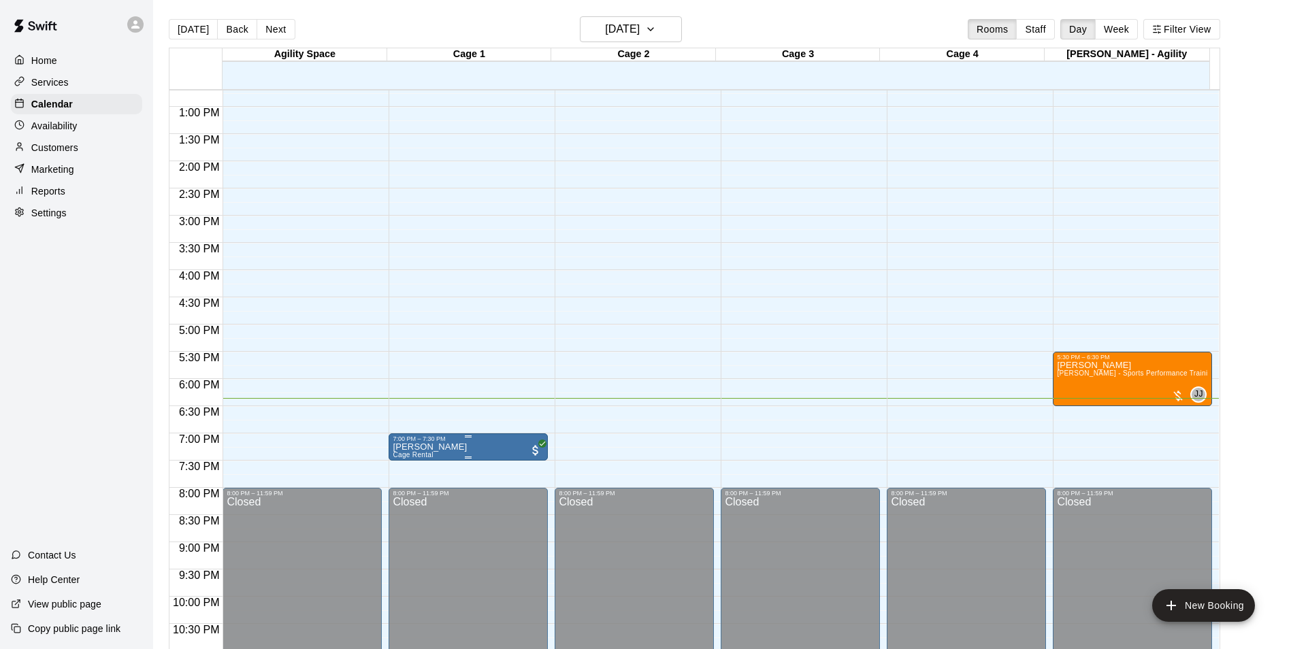
click at [491, 449] on div at bounding box center [650, 324] width 1301 height 649
drag, startPoint x: 491, startPoint y: 449, endPoint x: 467, endPoint y: 442, distance: 25.0
click at [467, 442] on div "7:00 PM – 7:30 PM" at bounding box center [468, 439] width 151 height 7
click at [409, 480] on img "edit" at bounding box center [406, 483] width 16 height 16
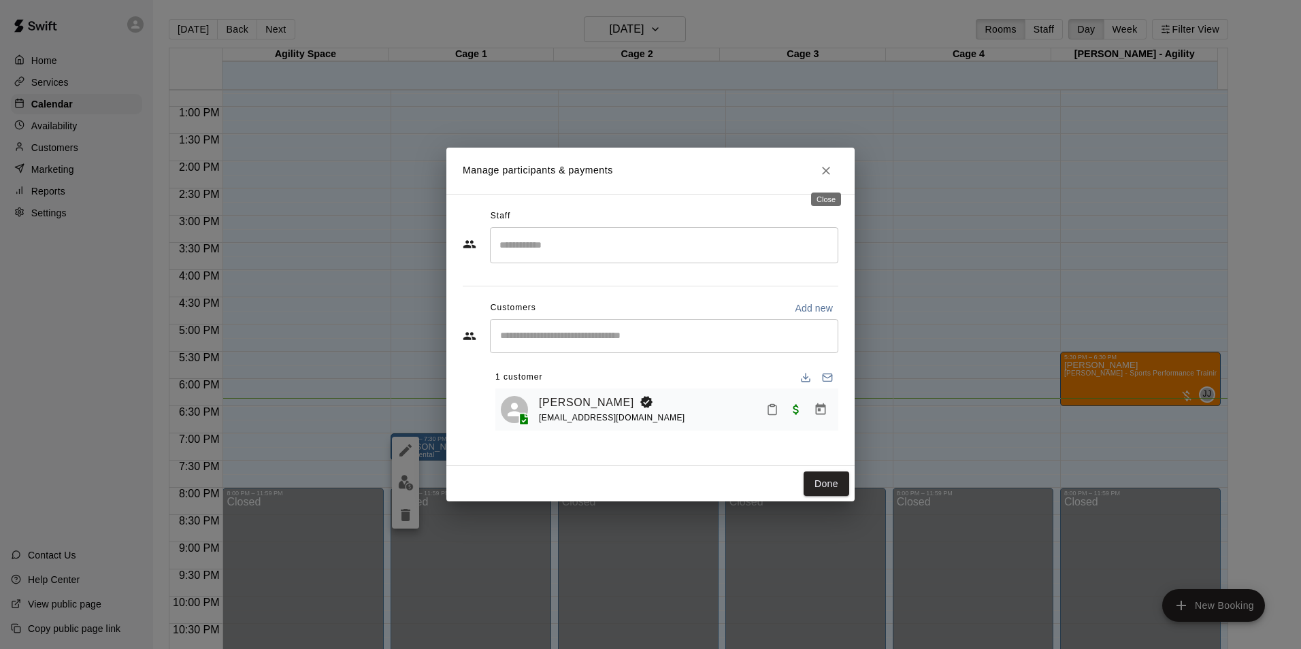
click at [832, 172] on icon "Close" at bounding box center [826, 171] width 14 height 14
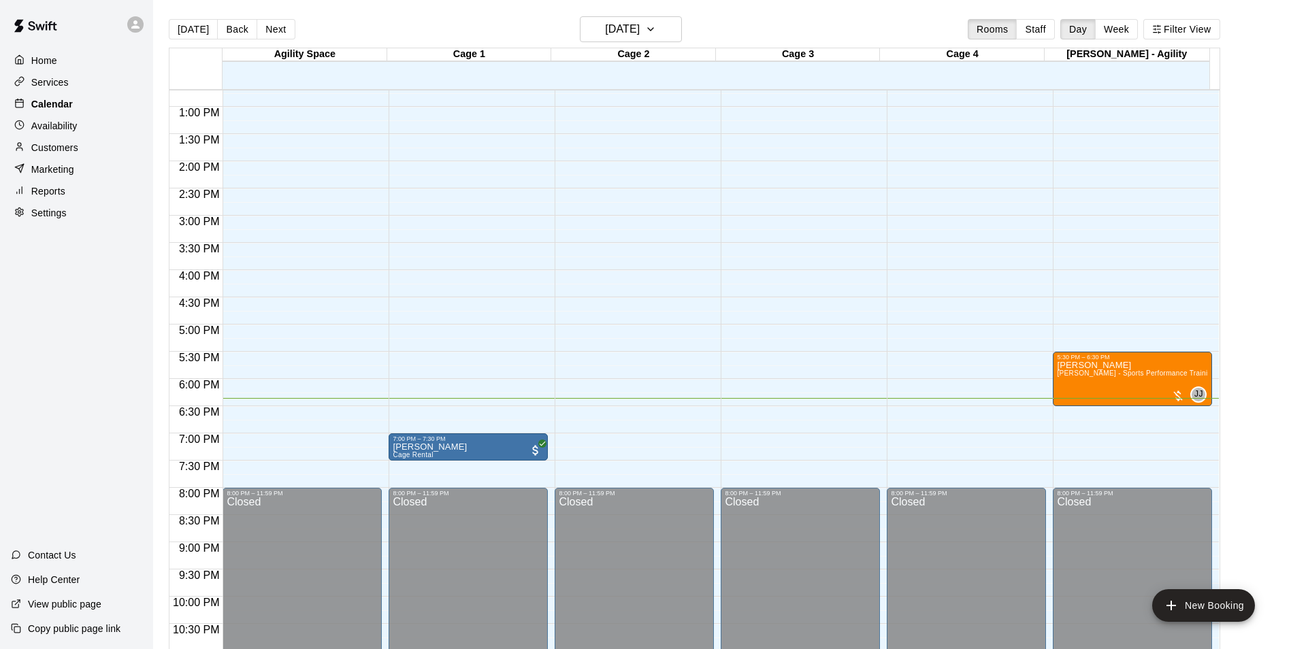
click at [109, 97] on div "Calendar" at bounding box center [76, 104] width 131 height 20
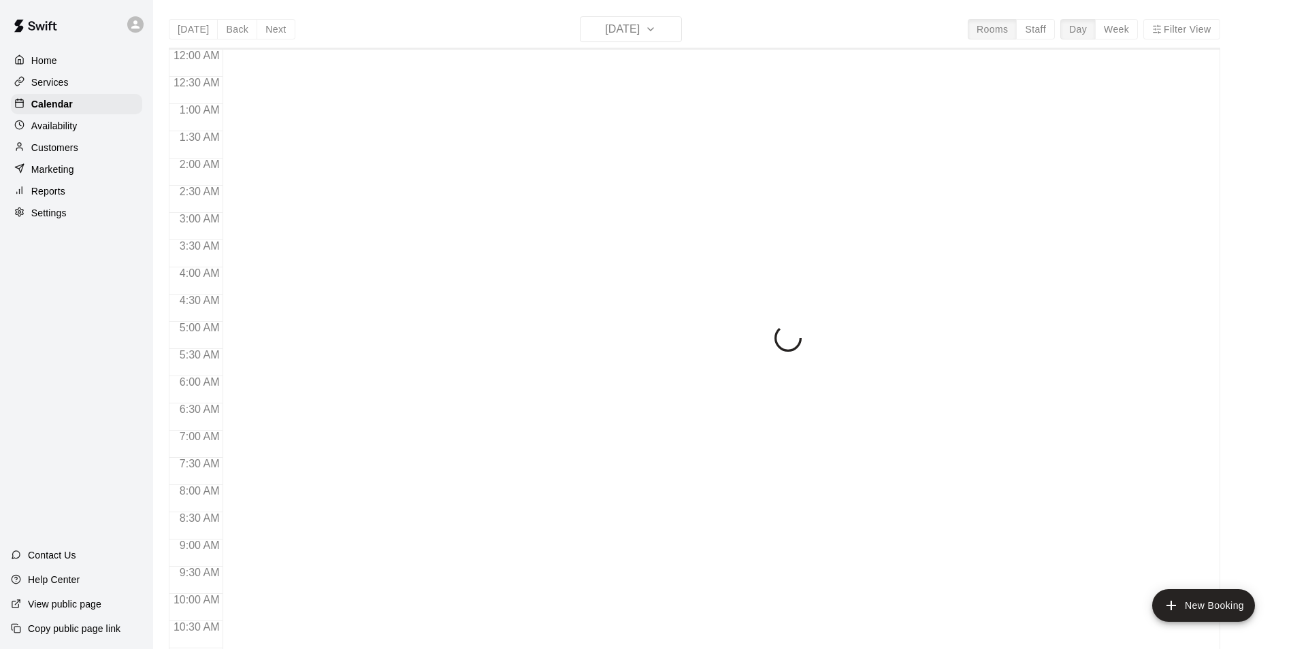
scroll to position [691, 0]
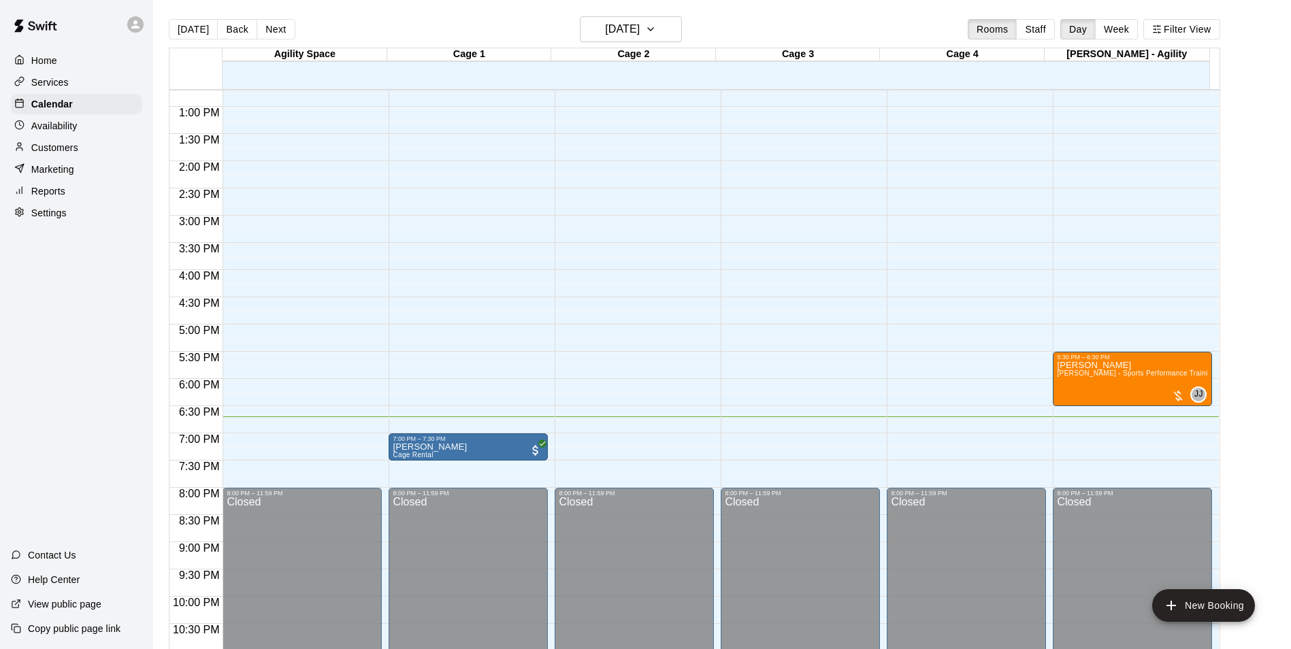
click at [134, 28] on icon at bounding box center [135, 24] width 8 height 8
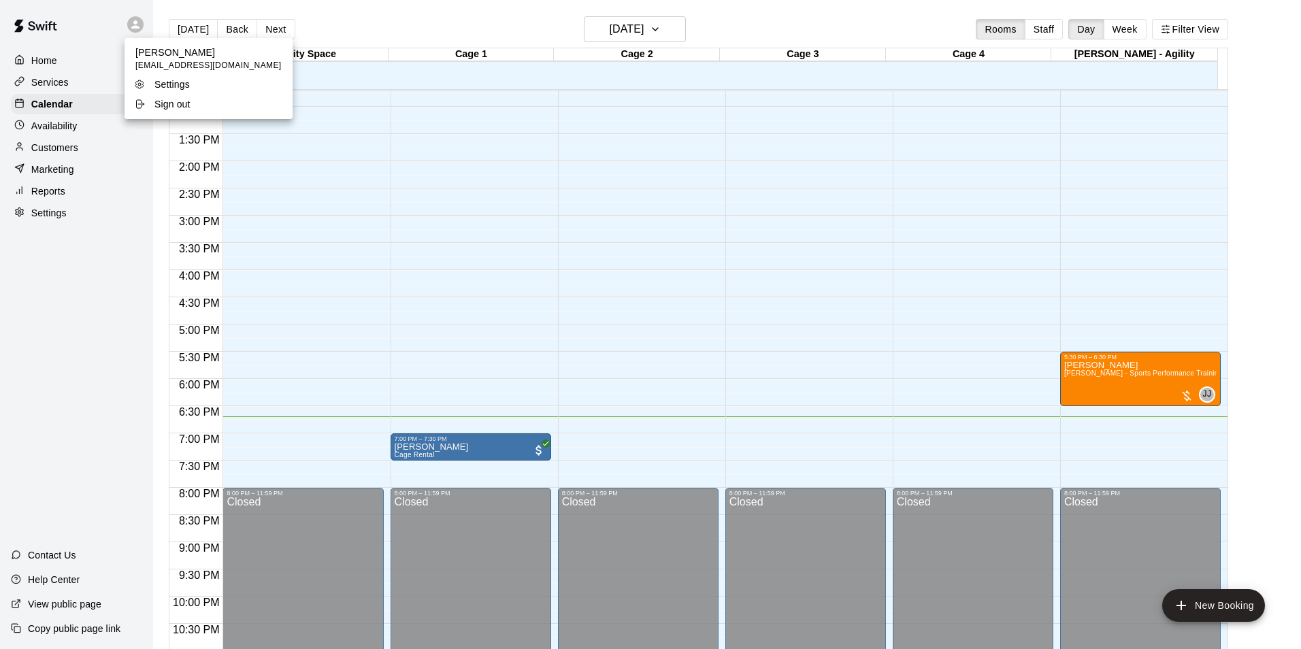
click at [59, 446] on div at bounding box center [650, 324] width 1301 height 649
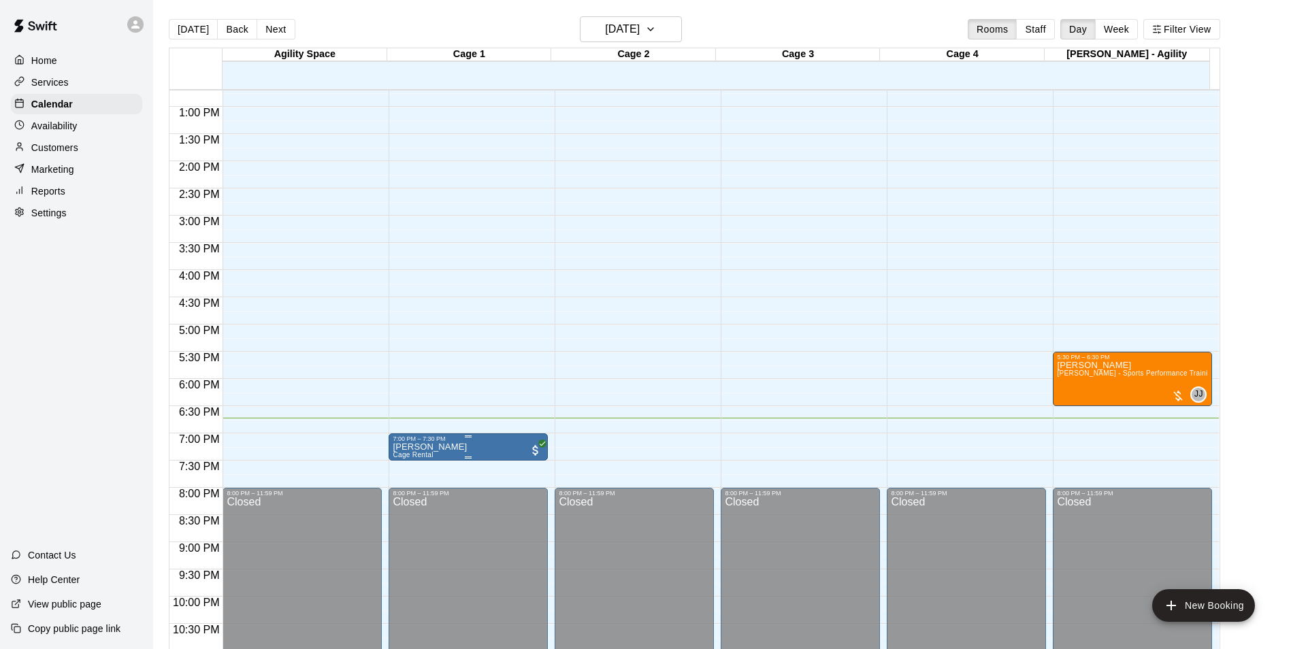
click at [408, 495] on img "edit" at bounding box center [406, 491] width 16 height 16
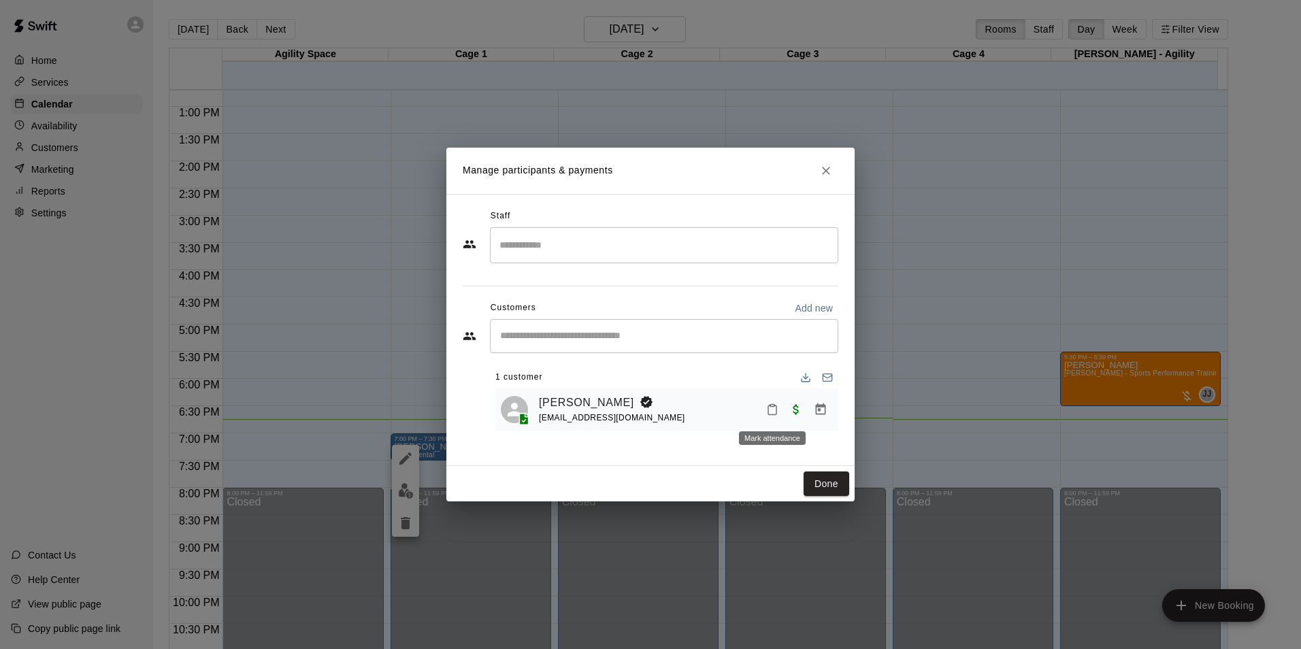
click at [770, 412] on icon "Mark attendance" at bounding box center [772, 410] width 12 height 12
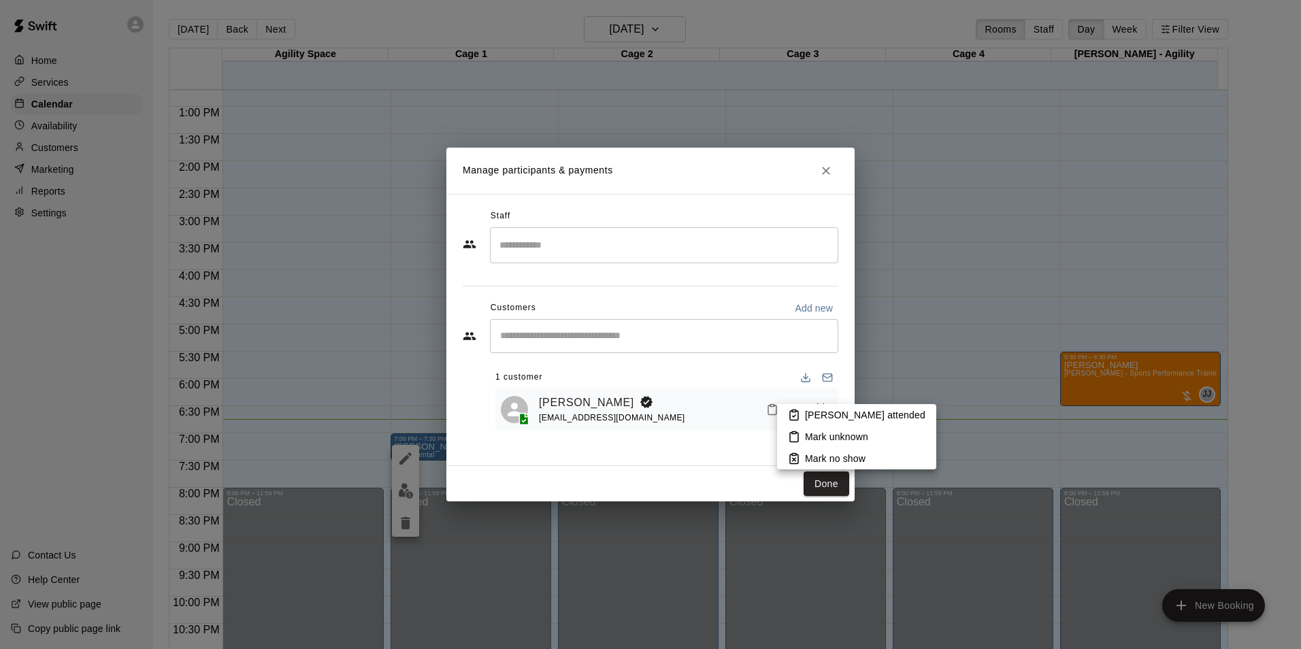
click at [823, 415] on p "Mark attended" at bounding box center [865, 415] width 120 height 14
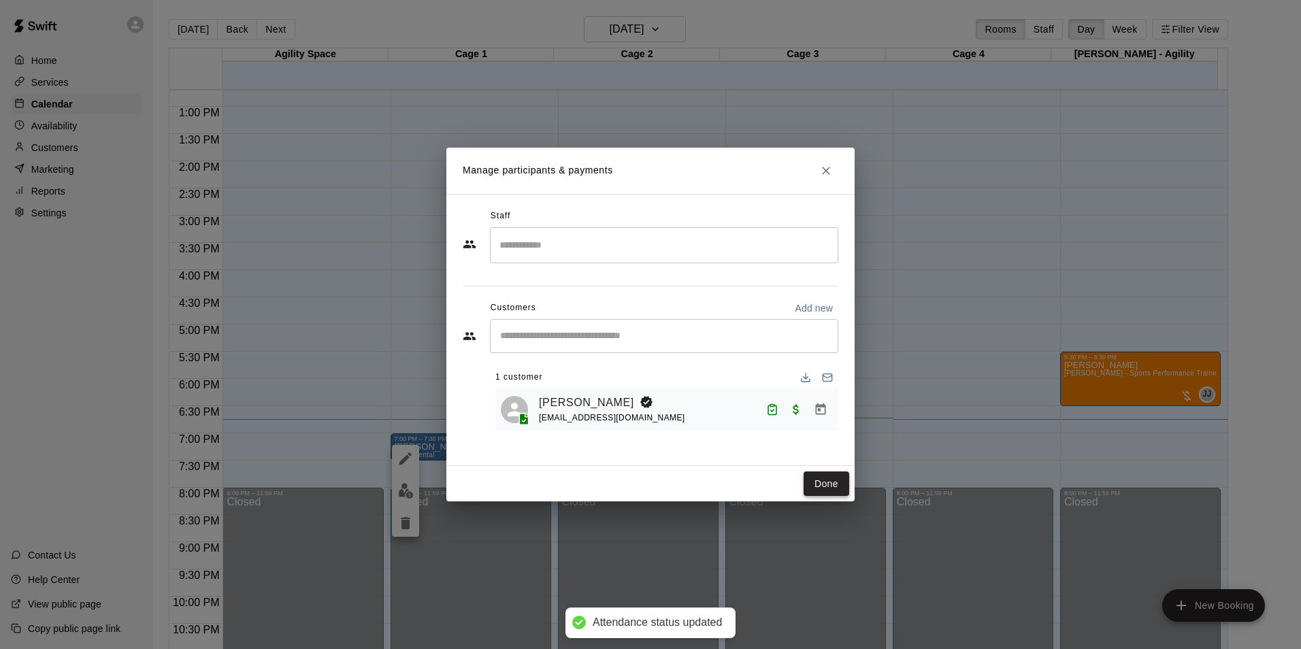
click at [834, 480] on button "Done" at bounding box center [827, 484] width 46 height 25
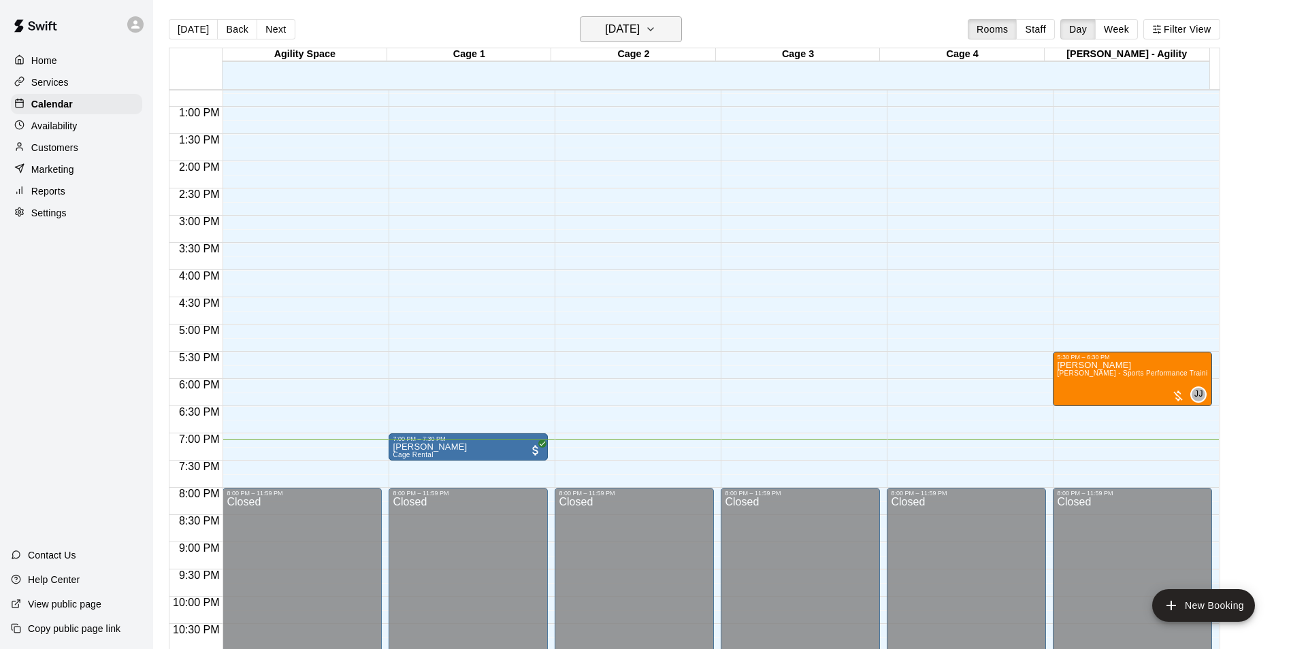
click at [664, 24] on button "[DATE]" at bounding box center [631, 29] width 102 height 26
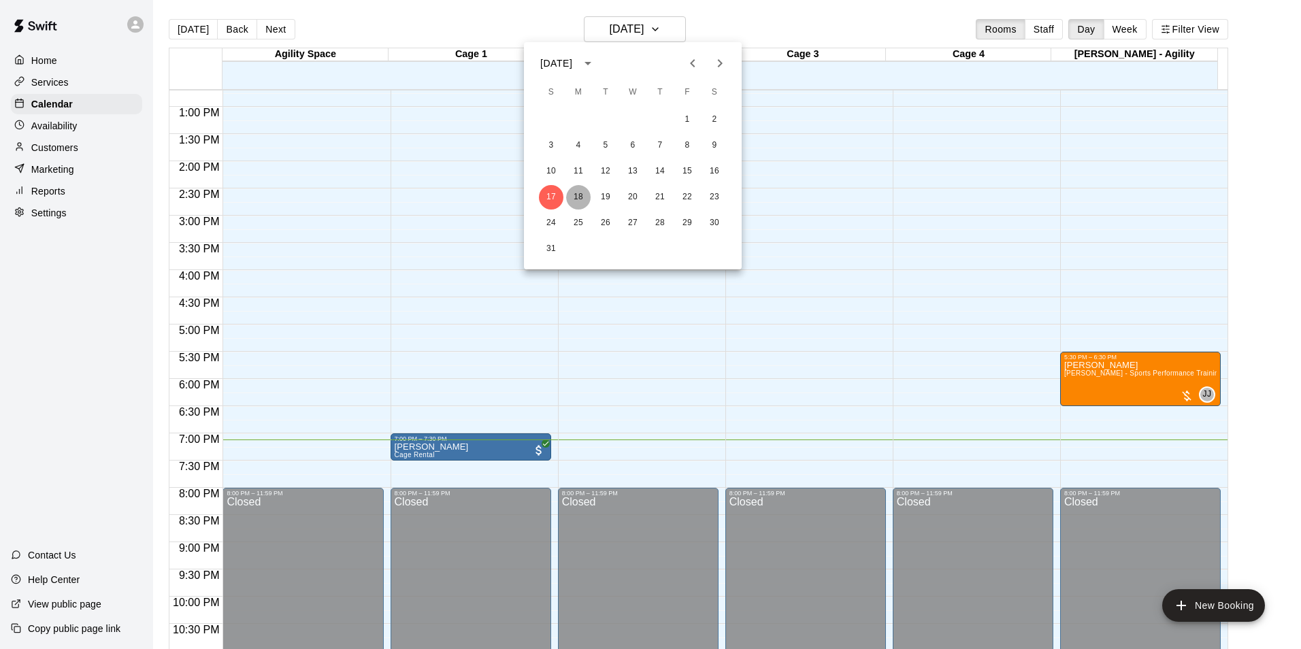
click at [576, 201] on button "18" at bounding box center [578, 197] width 24 height 24
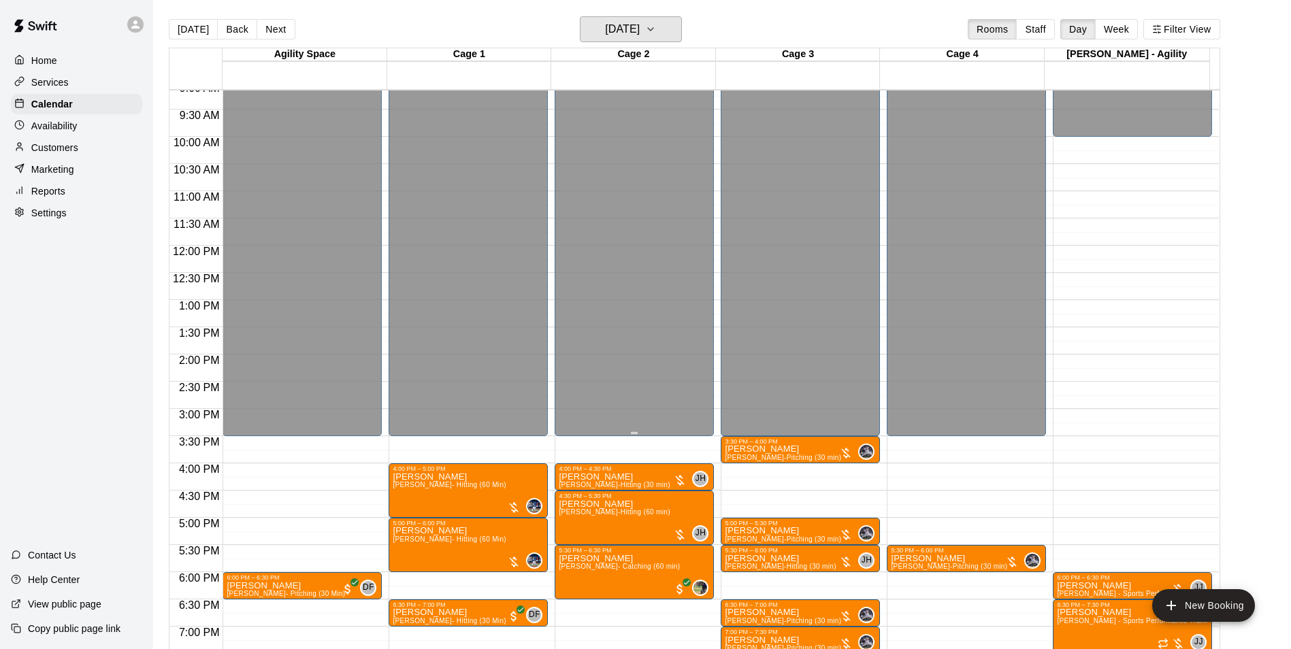
scroll to position [681, 0]
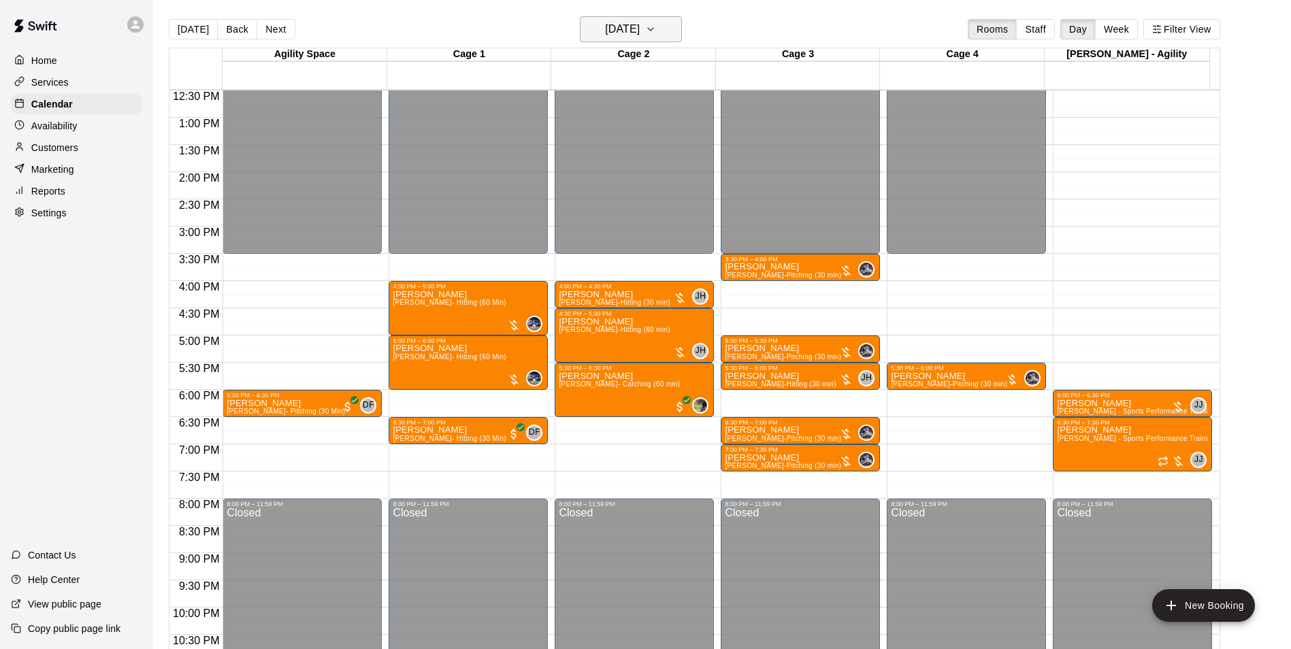
click at [634, 29] on h6 "Monday Aug 18" at bounding box center [622, 29] width 35 height 19
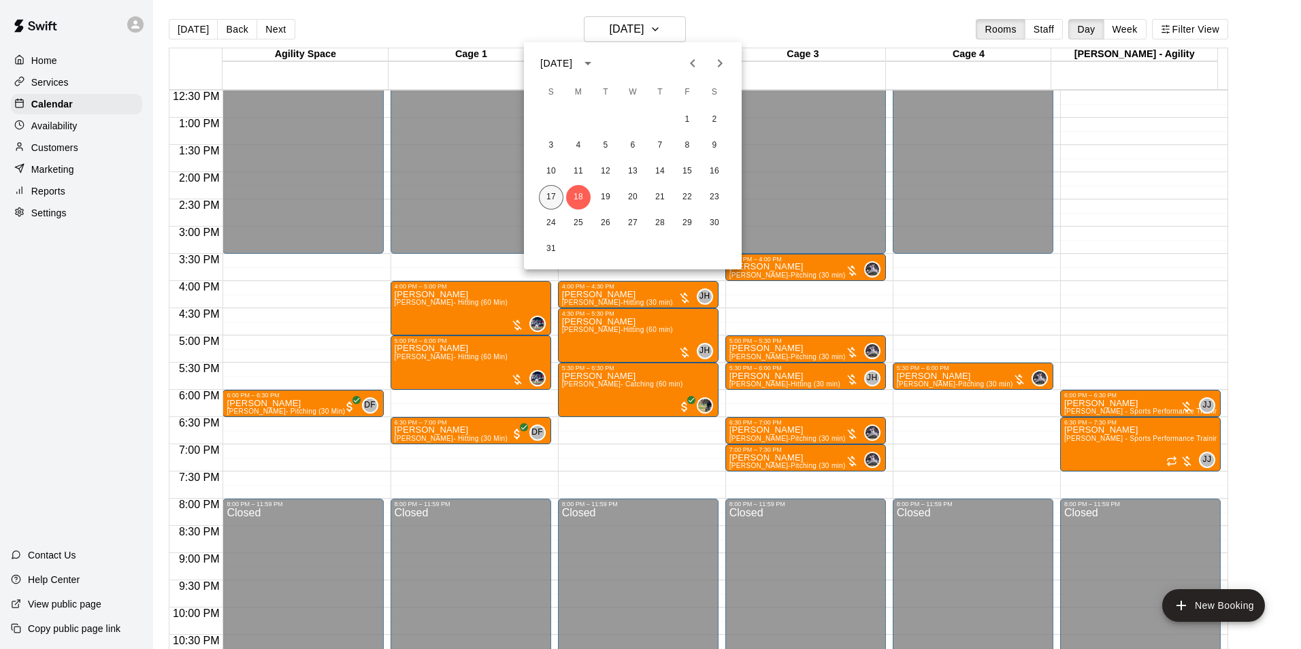
click at [552, 201] on button "17" at bounding box center [551, 197] width 24 height 24
